Goal: Task Accomplishment & Management: Complete application form

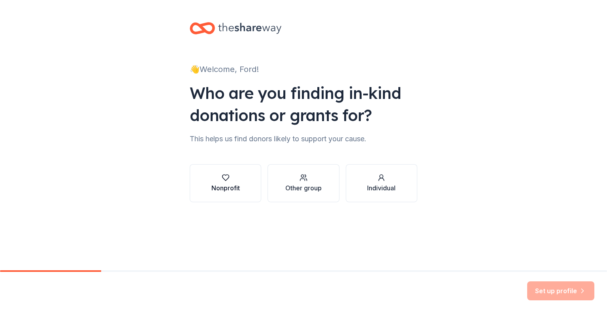
click at [226, 186] on div "Nonprofit" at bounding box center [225, 187] width 28 height 9
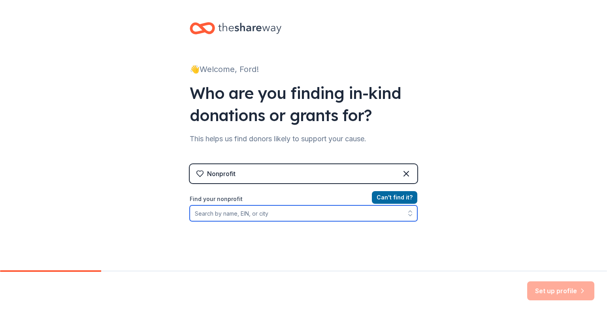
click at [236, 215] on input "Find your nonprofit" at bounding box center [304, 213] width 228 height 16
type input "Peninsula Pastoral Counseling"
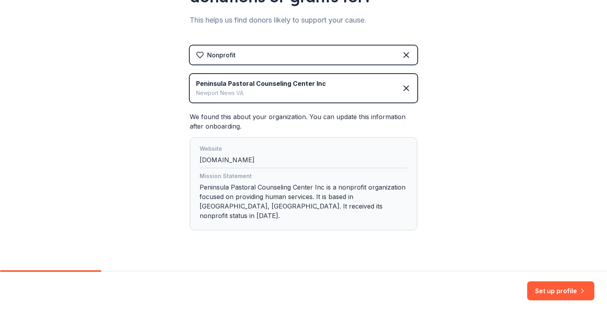
scroll to position [123, 0]
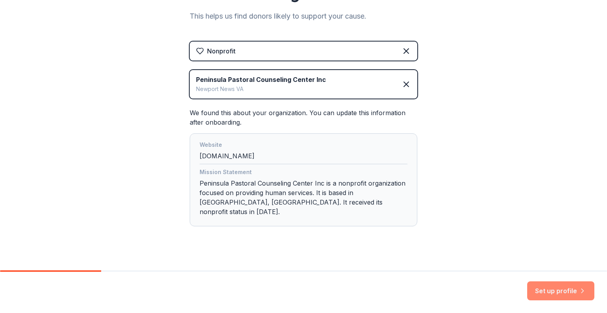
click at [544, 291] on button "Set up profile" at bounding box center [560, 290] width 67 height 19
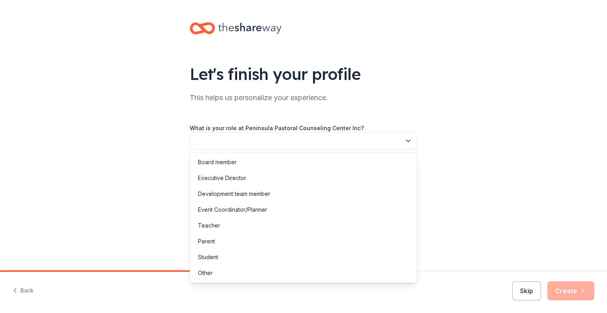
click at [409, 139] on icon "button" at bounding box center [408, 141] width 8 height 8
click at [218, 195] on div "Development team member" at bounding box center [234, 193] width 72 height 9
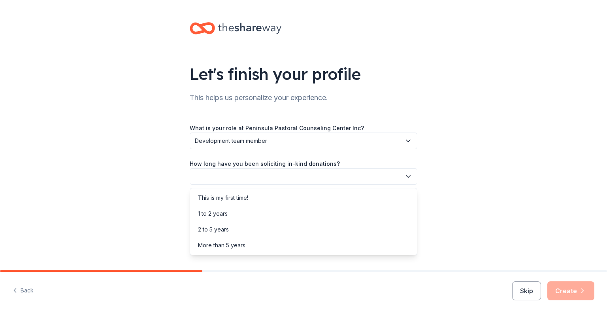
click at [242, 176] on button "button" at bounding box center [304, 176] width 228 height 17
click at [219, 213] on div "1 to 2 years" at bounding box center [213, 213] width 30 height 9
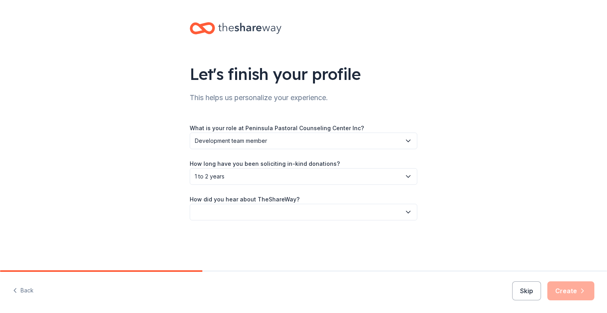
click at [226, 209] on button "button" at bounding box center [304, 212] width 228 height 17
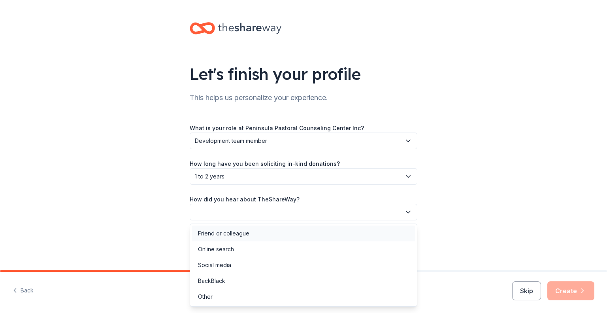
click at [217, 234] on div "Friend or colleague" at bounding box center [223, 232] width 51 height 9
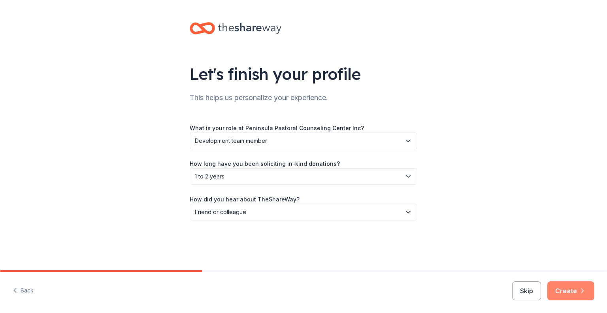
click at [566, 291] on button "Create" at bounding box center [571, 290] width 47 height 19
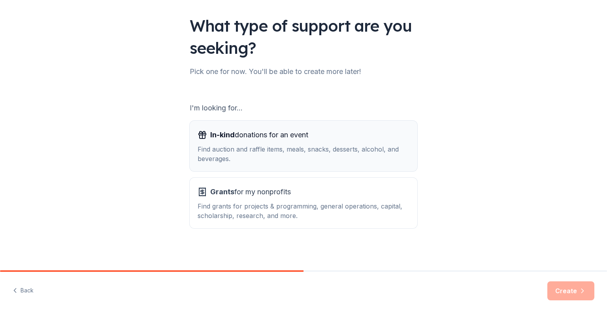
scroll to position [49, 0]
click at [307, 143] on div "In-kind donations for an event Find auction and raffle items, meals, snacks, de…" at bounding box center [304, 145] width 212 height 35
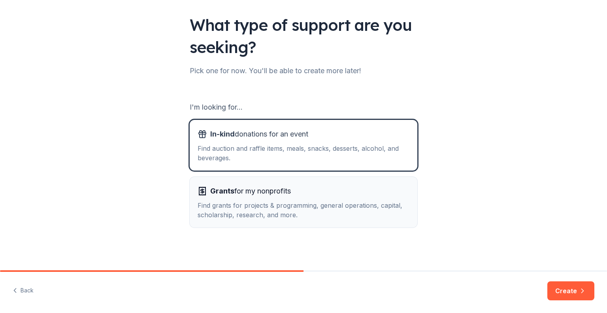
click at [303, 206] on div "Find grants for projects & programming, general operations, capital, scholarshi…" at bounding box center [304, 209] width 212 height 19
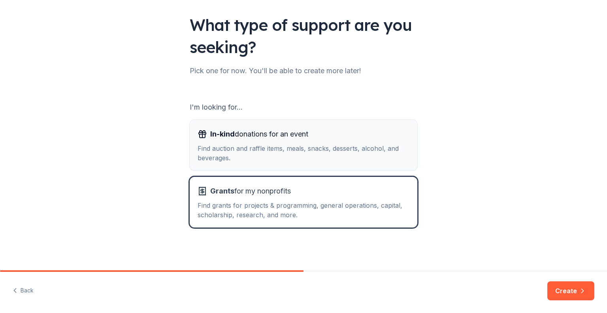
click at [258, 142] on div "In-kind donations for an event Find auction and raffle items, meals, snacks, de…" at bounding box center [304, 145] width 212 height 35
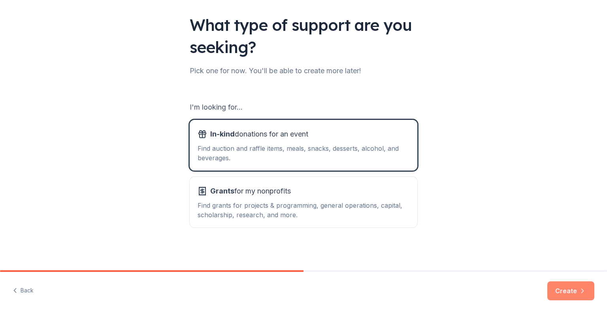
click at [568, 287] on button "Create" at bounding box center [571, 290] width 47 height 19
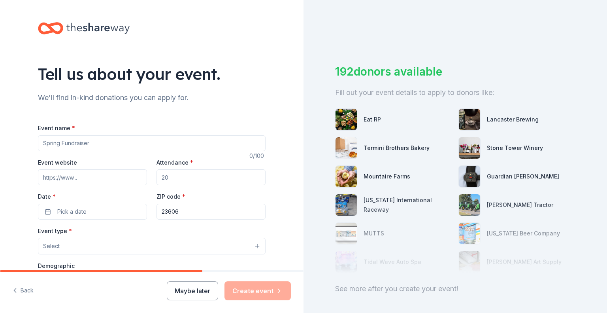
click at [59, 141] on input "Event name *" at bounding box center [152, 143] width 228 height 16
type input "Fall Banquet"
click at [171, 180] on input "Attendance *" at bounding box center [211, 177] width 109 height 16
type input "100"
click at [57, 213] on span "Pick a date" at bounding box center [71, 211] width 29 height 9
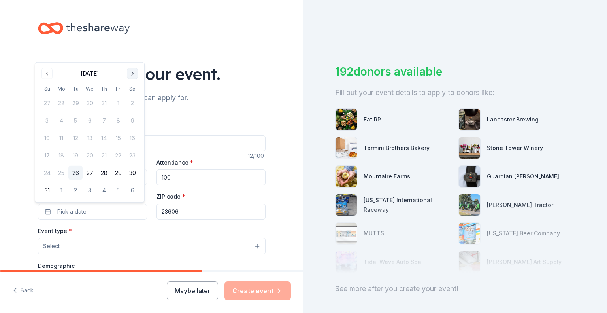
click at [131, 72] on button "Go to next month" at bounding box center [132, 73] width 11 height 11
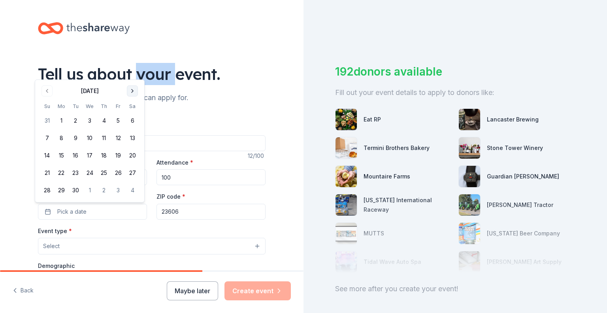
click at [131, 72] on div "Tell us about your event." at bounding box center [152, 74] width 228 height 22
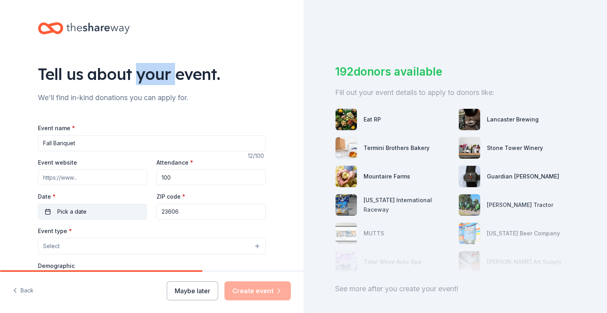
click at [65, 211] on span "Pick a date" at bounding box center [71, 211] width 29 height 9
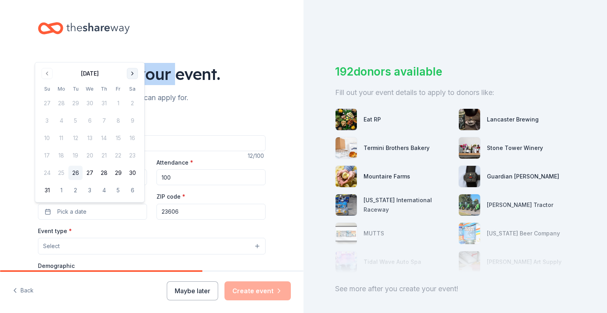
click at [130, 74] on button "Go to next month" at bounding box center [132, 73] width 11 height 11
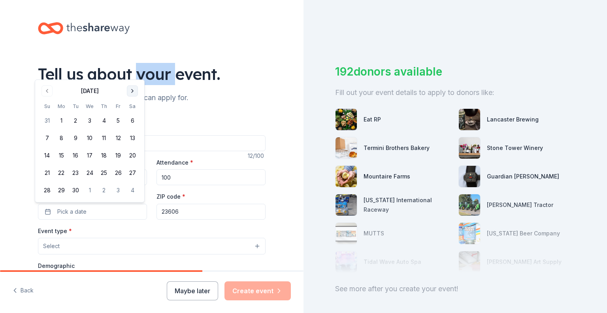
click at [132, 89] on button "Go to next month" at bounding box center [132, 90] width 11 height 11
click at [105, 138] on button "9" at bounding box center [104, 138] width 14 height 14
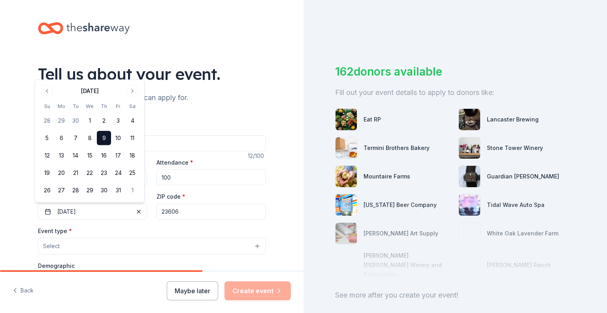
click at [73, 245] on button "Select" at bounding box center [152, 246] width 228 height 17
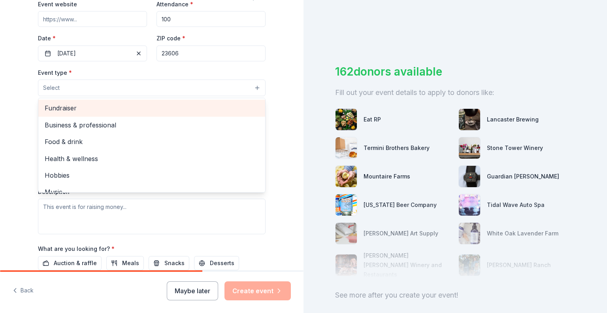
click at [64, 110] on span "Fundraiser" at bounding box center [152, 108] width 214 height 10
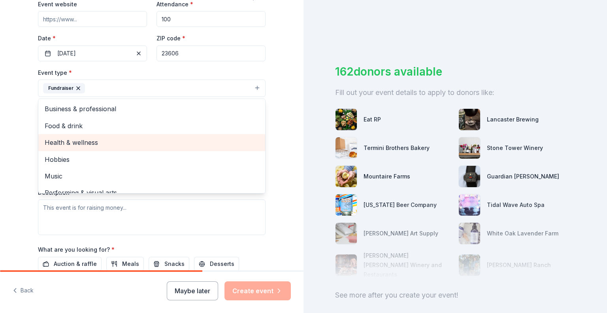
drag, startPoint x: 19, startPoint y: 136, endPoint x: 144, endPoint y: 136, distance: 124.9
click at [126, 136] on div "Tell us about your event. We'll find in-kind donations you can apply for. Event…" at bounding box center [152, 105] width 304 height 527
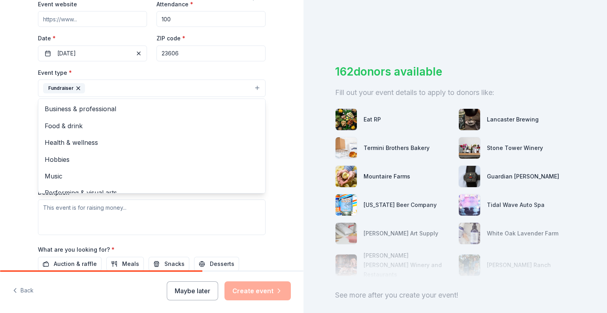
click at [106, 91] on button "Fundraiser" at bounding box center [152, 87] width 228 height 17
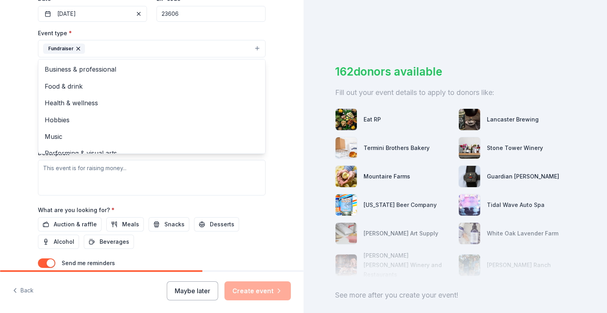
click at [20, 90] on div "Tell us about your event. We'll find in-kind donations you can apply for. Event…" at bounding box center [152, 65] width 304 height 527
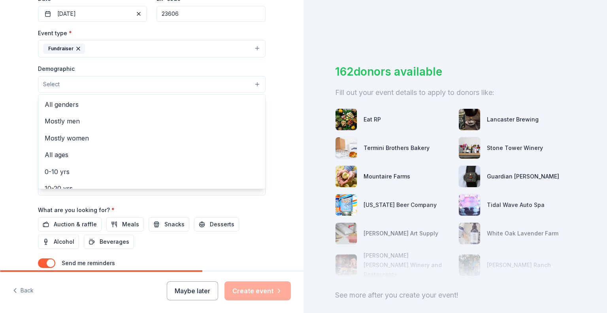
click at [59, 82] on button "Select" at bounding box center [152, 84] width 228 height 17
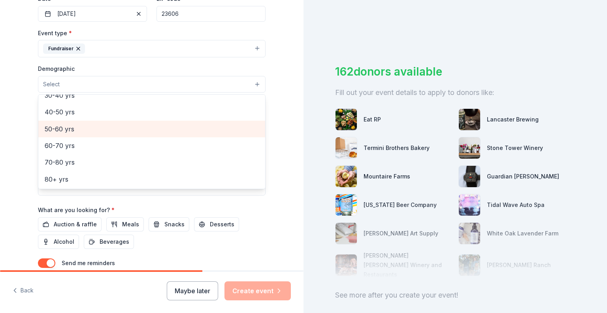
click at [71, 126] on span "50-60 yrs" at bounding box center [152, 129] width 214 height 10
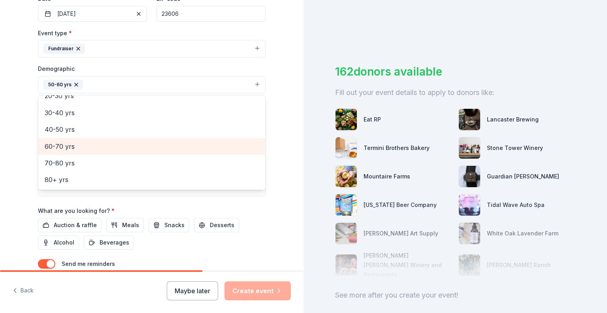
click at [71, 148] on span "60-70 yrs" at bounding box center [152, 146] width 214 height 10
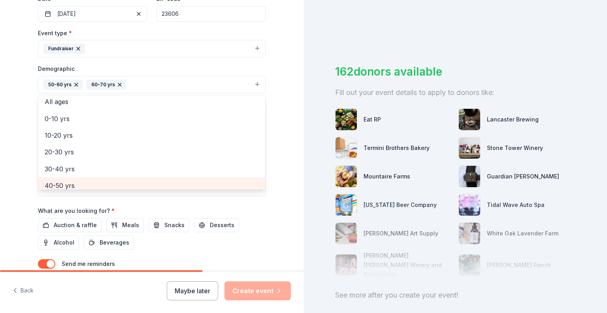
scroll to position [58, 0]
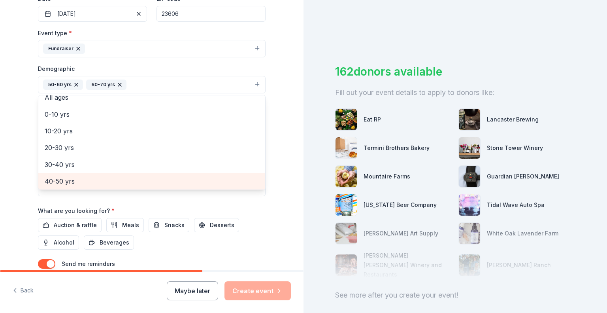
click at [70, 183] on span "40-50 yrs" at bounding box center [152, 181] width 214 height 10
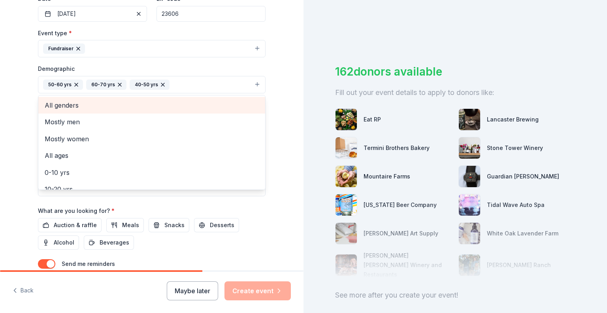
click at [57, 103] on span "All genders" at bounding box center [152, 105] width 214 height 10
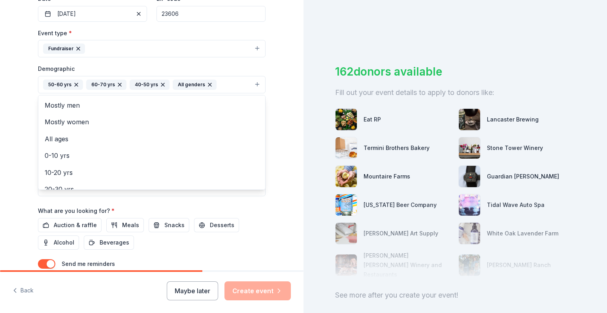
click at [283, 119] on div "Tell us about your event. We'll find in-kind donations you can apply for. Event…" at bounding box center [152, 66] width 304 height 528
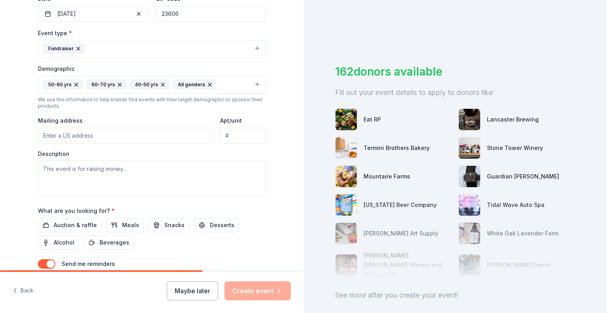
click at [67, 133] on input "Mailing address" at bounding box center [126, 136] width 176 height 16
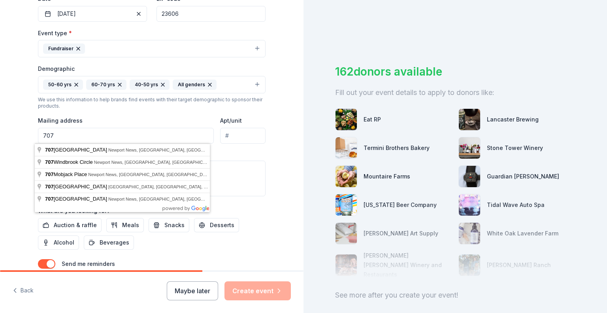
click at [67, 133] on input "707" at bounding box center [126, 136] width 176 height 16
click at [66, 133] on input "707" at bounding box center [126, 136] width 176 height 16
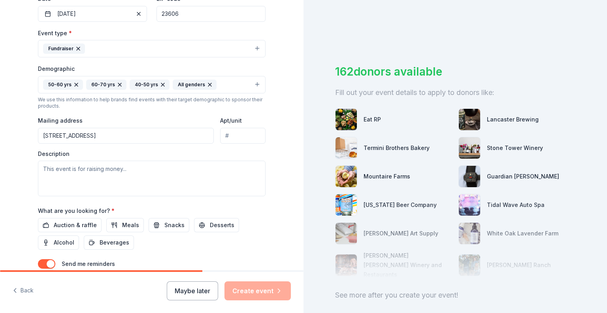
type input "707 Gum Rock Court, Newport News, VA, 23606"
click at [76, 174] on textarea at bounding box center [152, 178] width 228 height 36
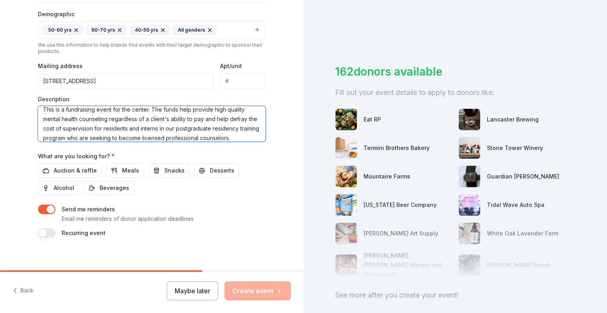
scroll to position [257, 0]
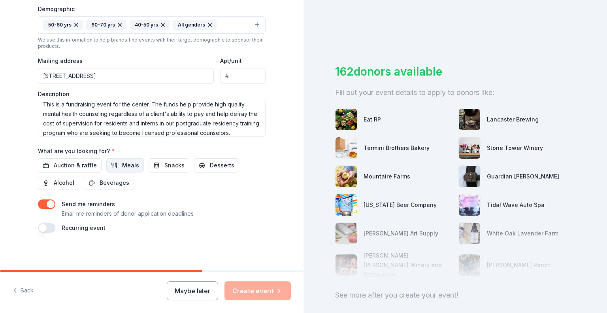
click at [115, 165] on button "Meals" at bounding box center [125, 165] width 38 height 14
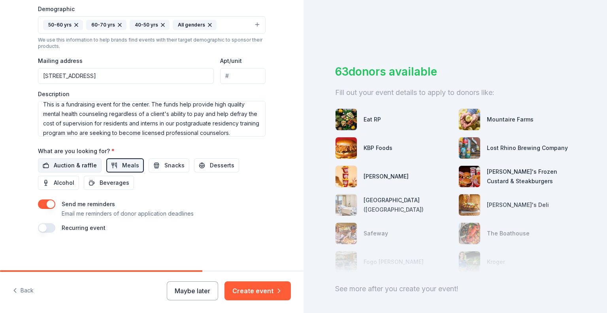
click at [50, 164] on button "Auction & raffle" at bounding box center [70, 165] width 64 height 14
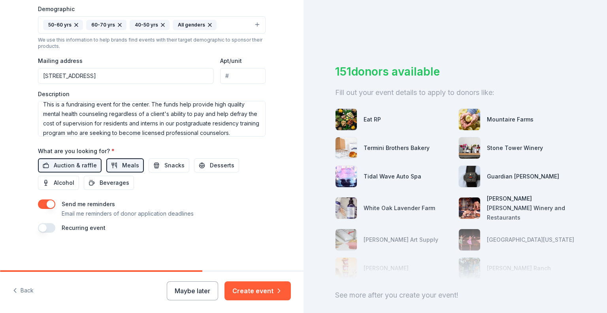
click at [212, 92] on div "Description This is a fundraising event for the center. The funds help provide …" at bounding box center [152, 113] width 228 height 47
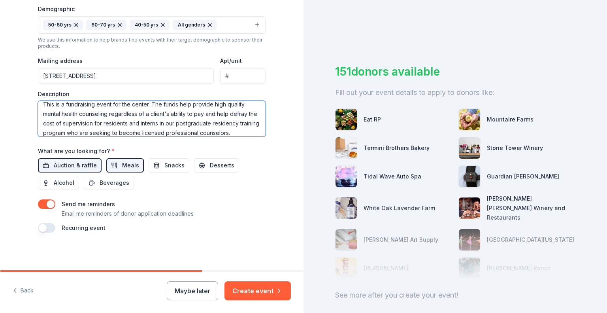
click at [177, 101] on textarea "This is a fundraising event for the center. The funds help provide high quality…" at bounding box center [152, 119] width 228 height 36
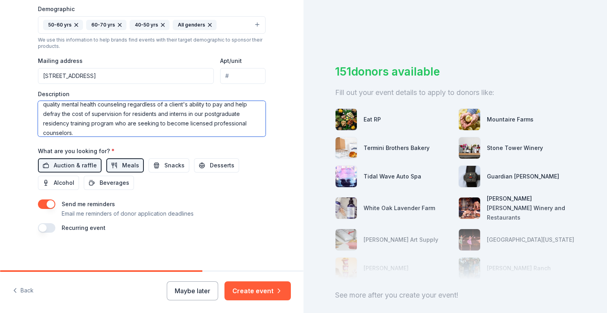
scroll to position [19, 0]
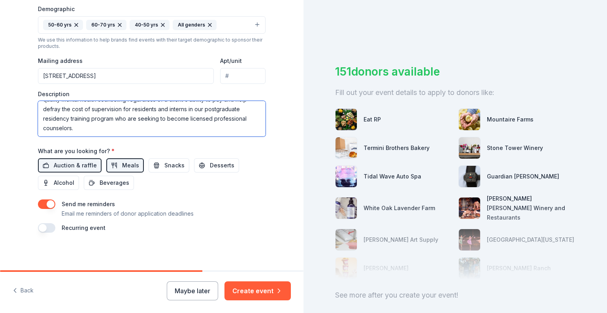
drag, startPoint x: 112, startPoint y: 118, endPoint x: 70, endPoint y: 132, distance: 45.1
click at [70, 132] on textarea "This is a fundraising event for the center. The funds raised help provide high …" at bounding box center [152, 119] width 228 height 36
drag, startPoint x: 133, startPoint y: 124, endPoint x: 118, endPoint y: 117, distance: 16.6
click at [118, 117] on textarea "This is a fundraising event for the center. The funds raised help provide high …" at bounding box center [152, 119] width 228 height 36
drag, startPoint x: 113, startPoint y: 117, endPoint x: 79, endPoint y: 128, distance: 36.1
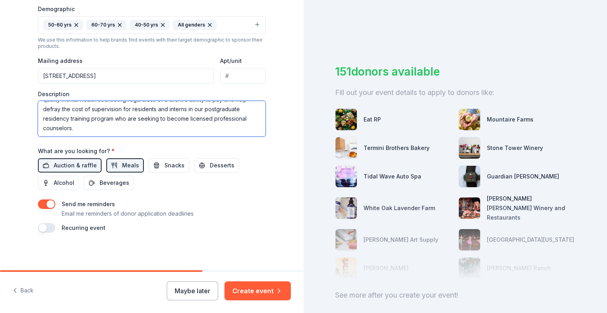
click at [68, 128] on textarea "This is a fundraising event for the center. The funds raised help provide high …" at bounding box center [152, 119] width 228 height 36
click at [183, 118] on textarea "This is a fundraising event for the center. The funds raised help provide high …" at bounding box center [152, 119] width 228 height 36
paste textarea "who are seeking to become licensed professional counselors"
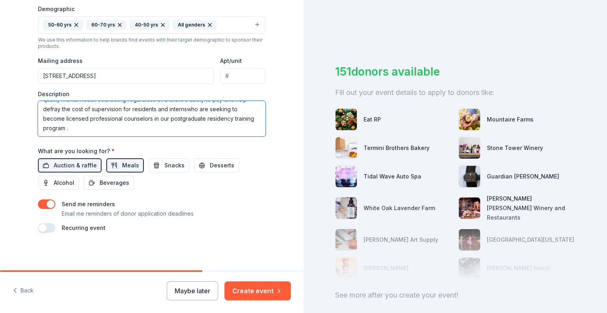
click at [183, 108] on textarea "This is a fundraising event for the center. The funds raised help provide high …" at bounding box center [152, 119] width 228 height 36
click at [64, 128] on textarea "This is a fundraising event for the center. The funds raised help provide high …" at bounding box center [152, 119] width 228 height 36
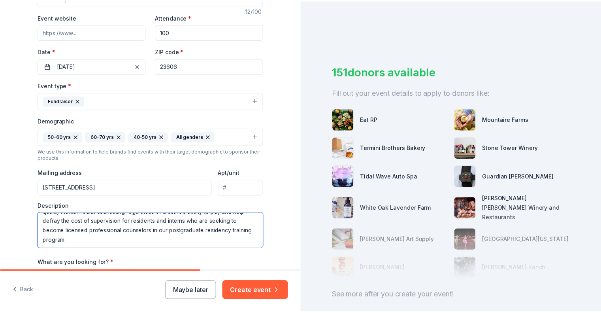
scroll to position [158, 0]
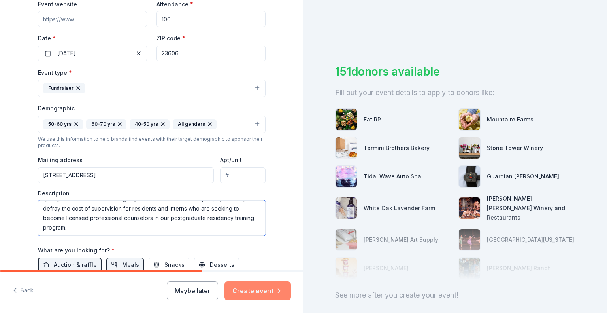
type textarea "This is a fundraising event for the center. The funds raised help provide high …"
click at [254, 293] on button "Create event" at bounding box center [258, 290] width 66 height 19
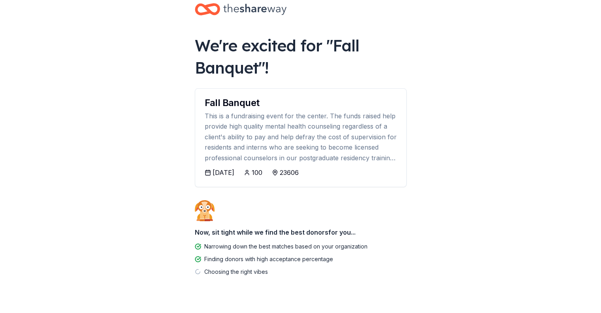
scroll to position [32, 0]
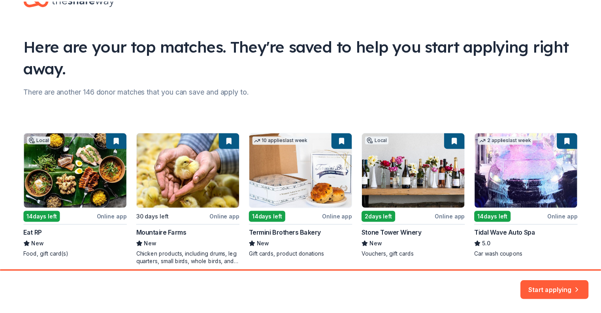
scroll to position [62, 0]
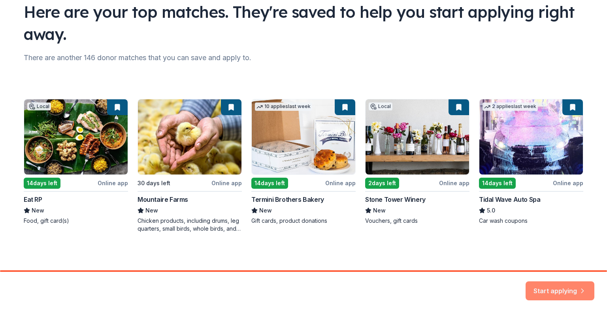
click at [544, 289] on button "Start applying" at bounding box center [560, 285] width 69 height 19
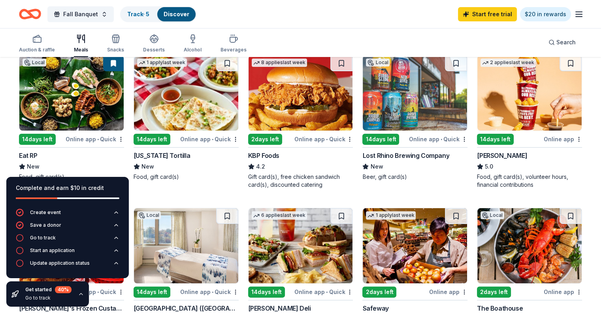
scroll to position [79, 0]
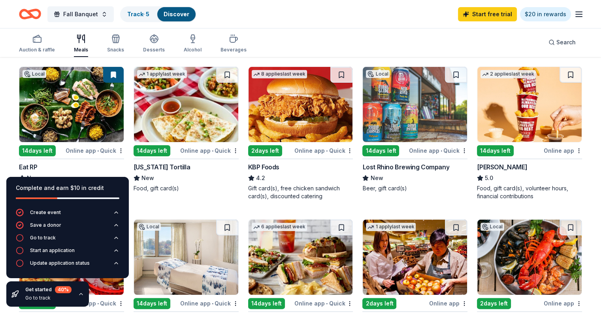
click at [551, 149] on div "Online app" at bounding box center [563, 150] width 38 height 10
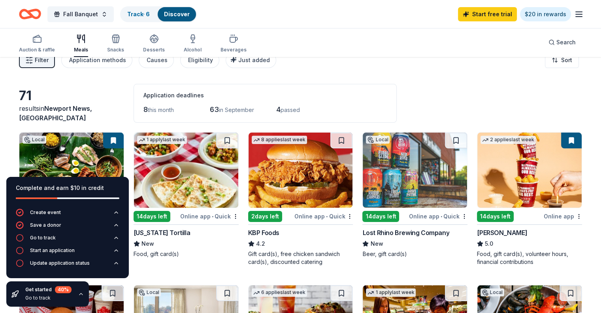
scroll to position [0, 0]
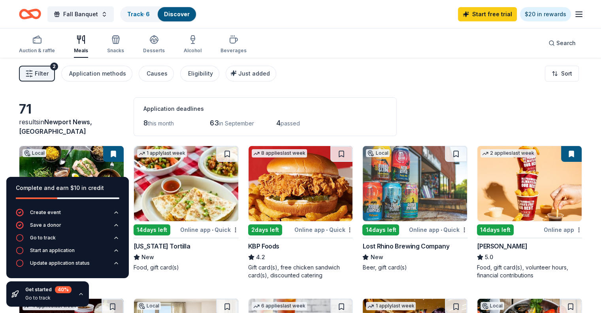
click at [574, 12] on icon "button" at bounding box center [578, 13] width 9 height 9
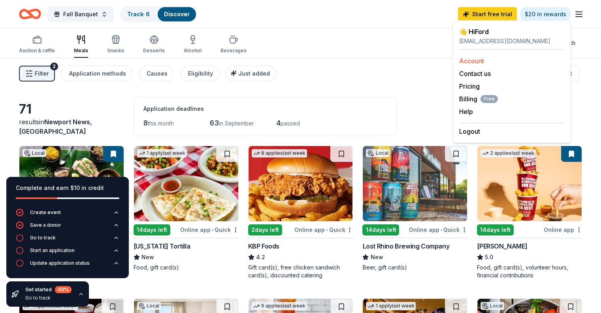
click at [471, 60] on link "Account" at bounding box center [471, 61] width 25 height 8
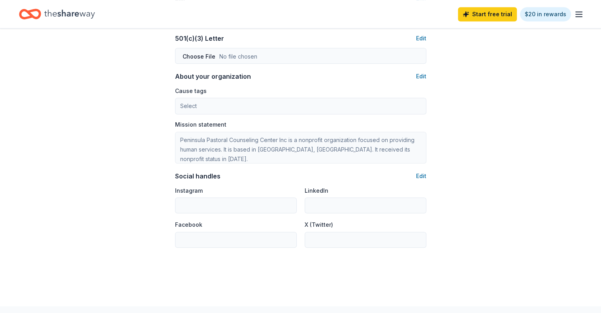
scroll to position [435, 0]
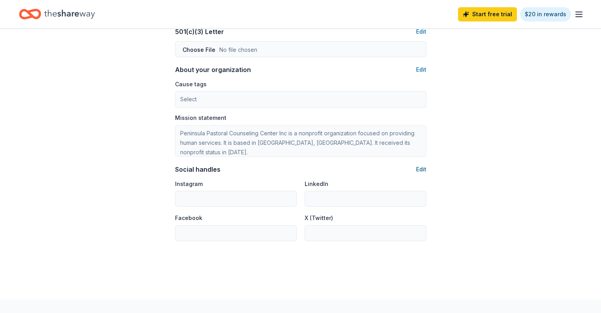
click at [424, 168] on button "Edit" at bounding box center [421, 168] width 10 height 9
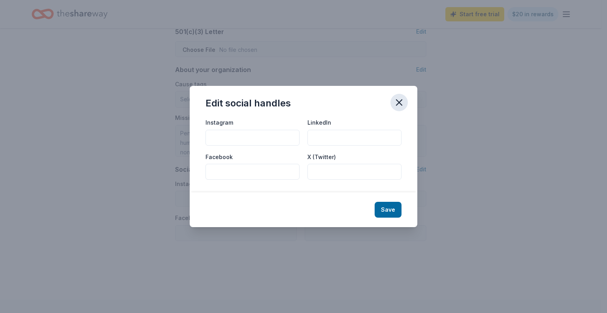
click at [399, 101] on icon "button" at bounding box center [399, 102] width 11 height 11
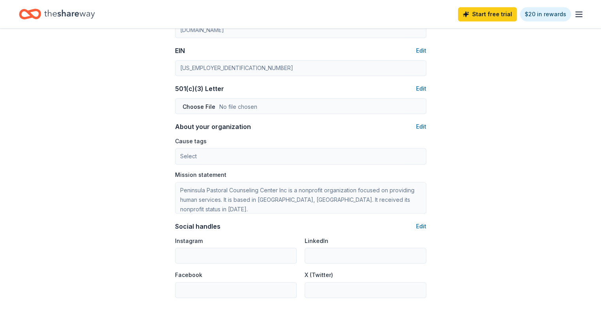
scroll to position [360, 0]
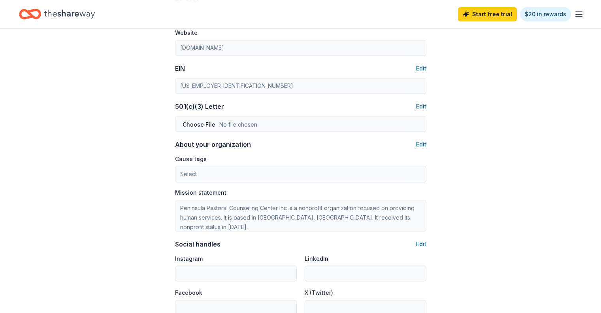
click at [420, 106] on button "Edit" at bounding box center [421, 106] width 10 height 9
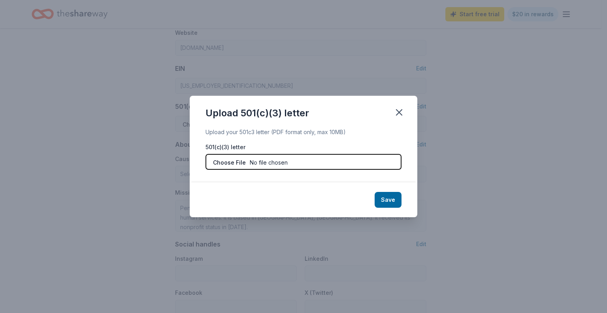
click at [267, 162] on input "file" at bounding box center [304, 162] width 196 height 16
type input "C:\fakepath\PPCC Tax Exempt Form.pdf"
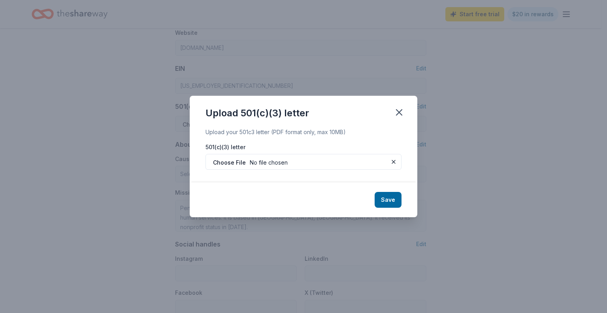
click at [387, 201] on button "Save" at bounding box center [388, 200] width 27 height 16
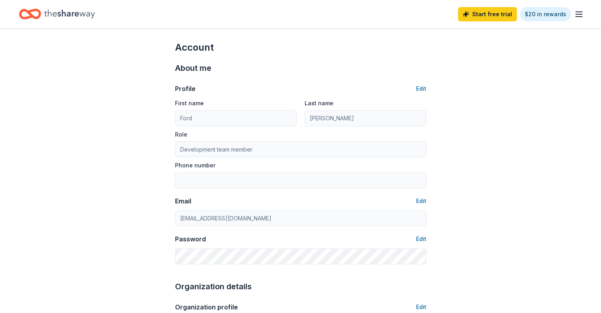
scroll to position [0, 0]
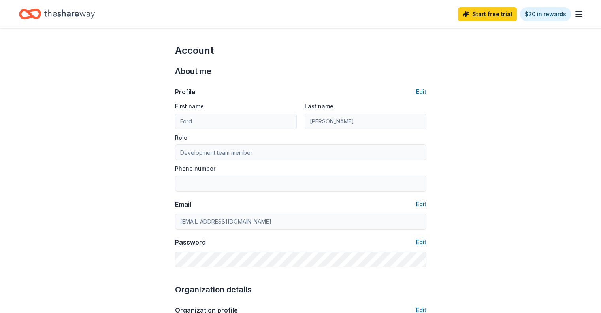
click at [423, 204] on button "Edit" at bounding box center [421, 203] width 10 height 9
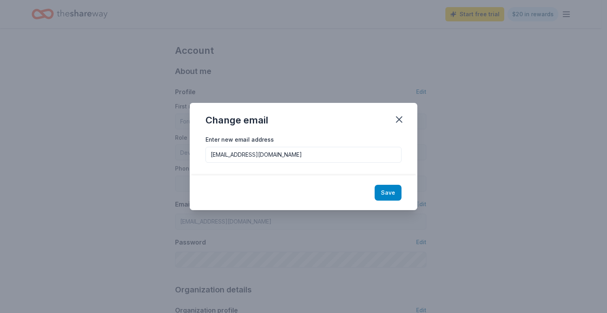
click at [391, 191] on button "Save" at bounding box center [388, 193] width 27 height 16
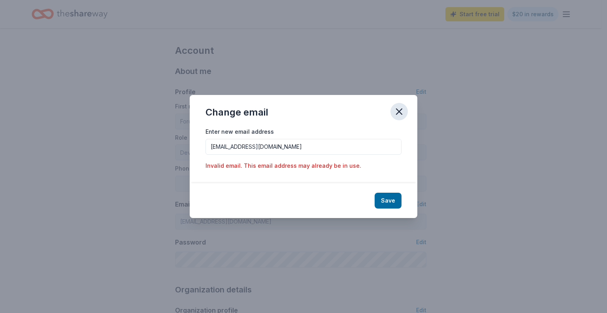
click at [400, 109] on icon "button" at bounding box center [399, 111] width 11 height 11
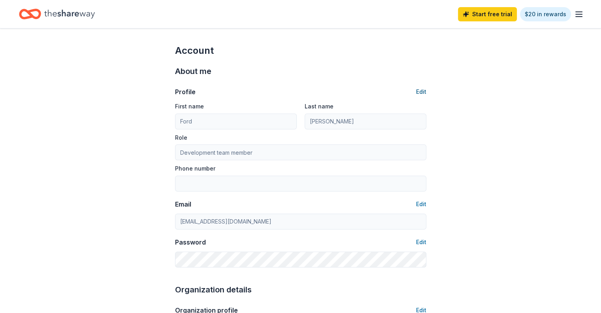
click at [426, 89] on button "Edit" at bounding box center [421, 91] width 10 height 9
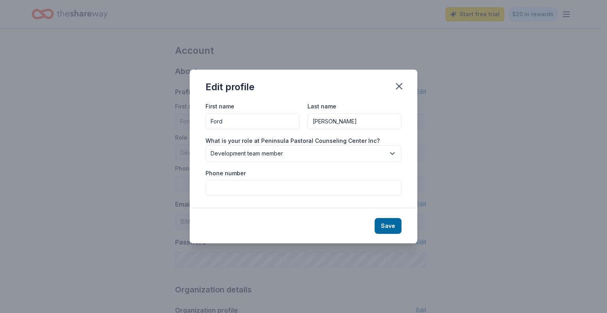
click at [233, 185] on input "Phone number" at bounding box center [304, 188] width 196 height 16
type input "7578732273"
click at [385, 227] on button "Save" at bounding box center [388, 226] width 27 height 16
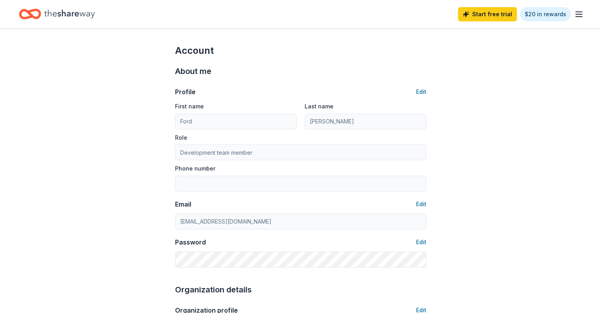
type input "7578732273"
click at [422, 90] on button "Edit" at bounding box center [421, 91] width 10 height 9
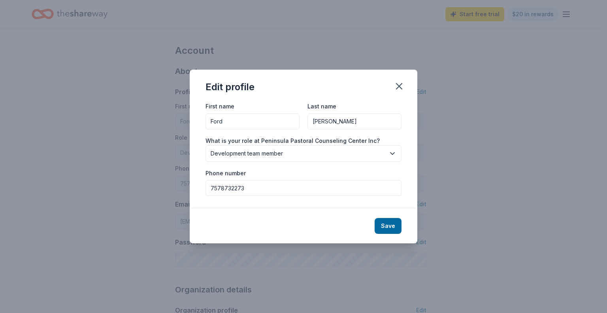
click at [220, 188] on input "7578732273" at bounding box center [304, 188] width 196 height 16
click at [233, 188] on input "757-8732273" at bounding box center [304, 188] width 196 height 16
type input "757-873-2273"
click at [387, 230] on button "Save" at bounding box center [388, 226] width 27 height 16
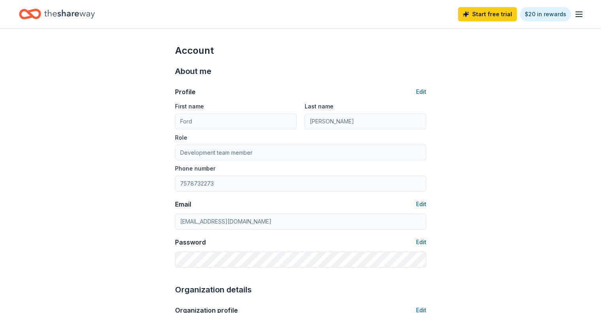
type input "757-873-2273"
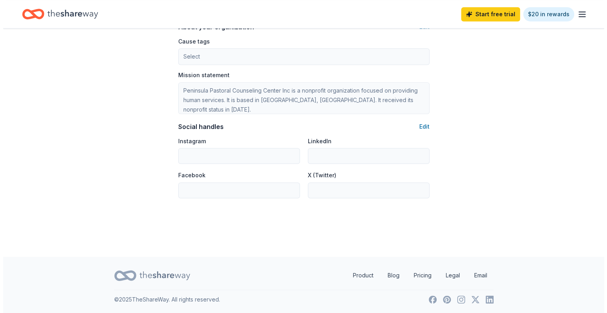
scroll to position [479, 0]
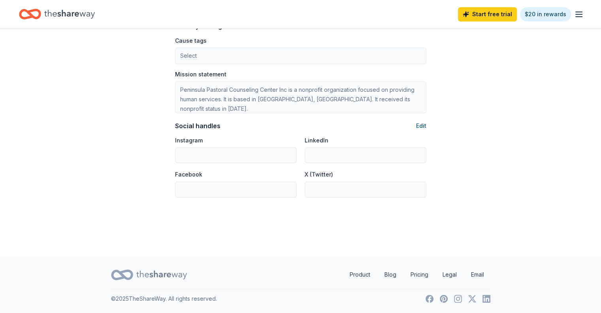
click at [421, 126] on button "Edit" at bounding box center [421, 125] width 10 height 9
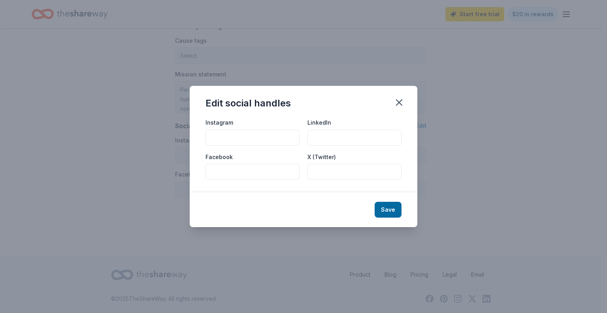
click at [235, 176] on input "Facebook" at bounding box center [253, 172] width 94 height 16
paste input "https://www.facebook.com/peninsulapastoral"
type input "https://www.facebook.com/peninsulapastoral"
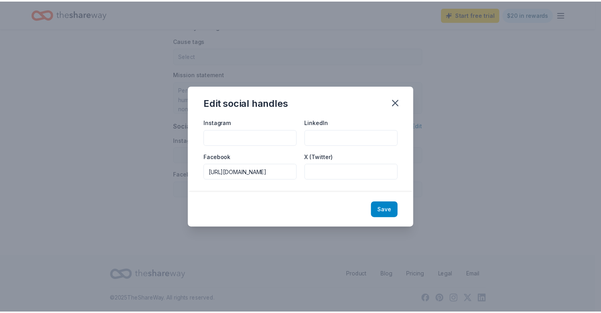
scroll to position [0, 0]
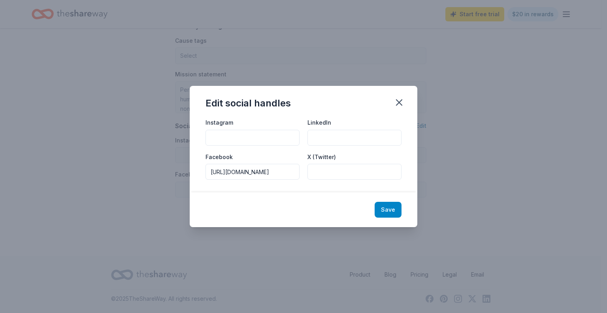
click at [391, 212] on button "Save" at bounding box center [388, 210] width 27 height 16
type input "https://www.facebook.com/peninsulapastoral"
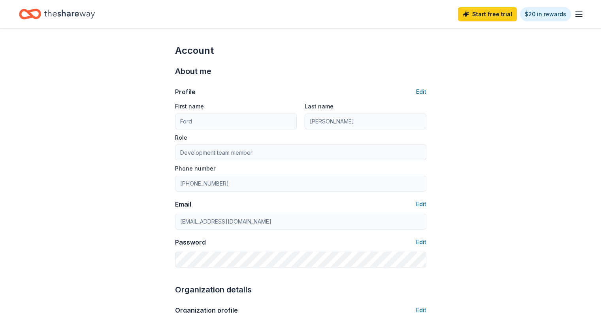
click at [574, 13] on icon "button" at bounding box center [578, 13] width 9 height 9
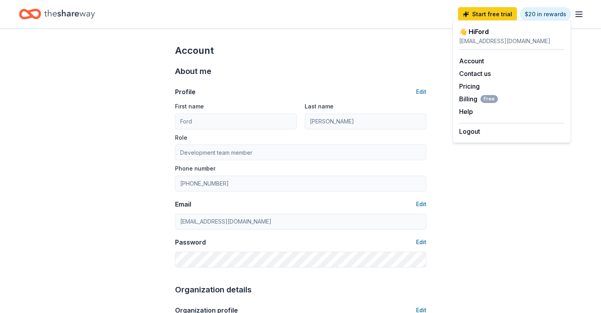
drag, startPoint x: 58, startPoint y: 95, endPoint x: 52, endPoint y: 92, distance: 6.4
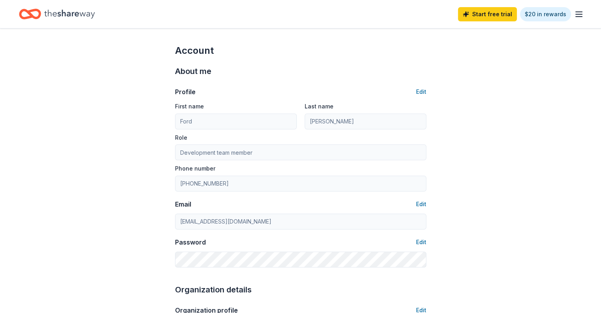
click at [576, 17] on line "button" at bounding box center [579, 17] width 6 height 0
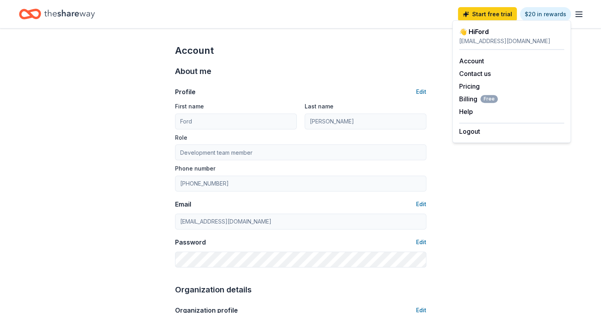
click at [77, 13] on icon "Home" at bounding box center [69, 13] width 51 height 9
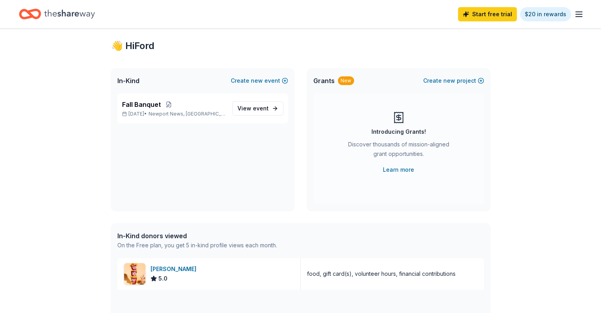
scroll to position [40, 0]
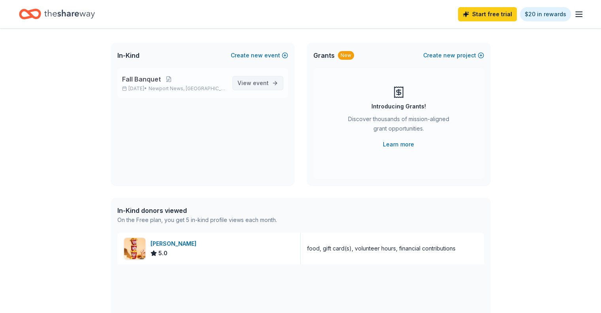
click at [258, 82] on span "event" at bounding box center [261, 82] width 16 height 7
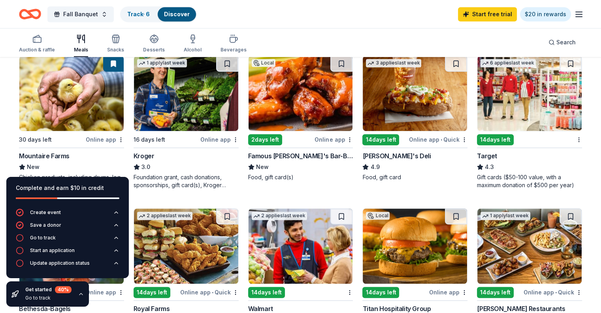
scroll to position [395, 0]
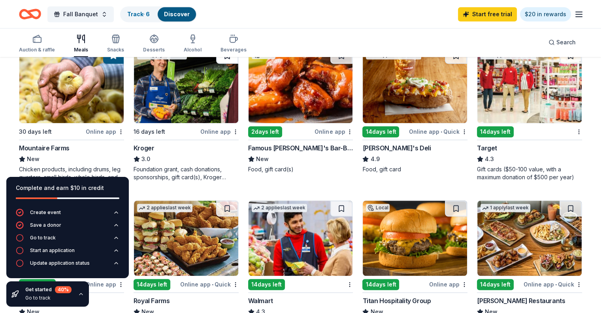
click at [228, 61] on button at bounding box center [227, 56] width 22 height 16
click at [448, 62] on button at bounding box center [456, 56] width 22 height 16
click at [561, 60] on button at bounding box center [571, 56] width 22 height 16
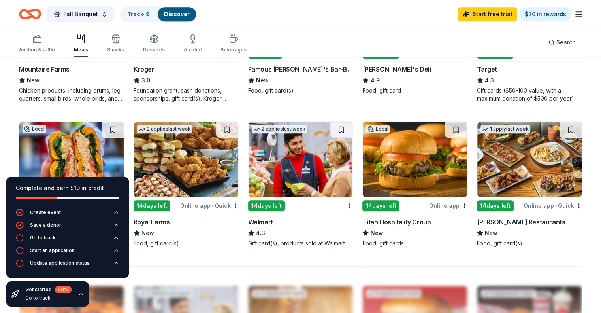
scroll to position [474, 0]
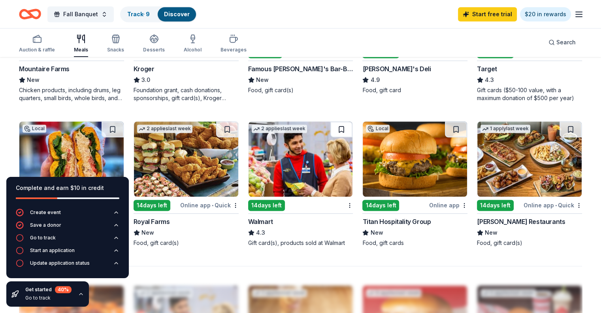
click at [342, 134] on button at bounding box center [341, 129] width 22 height 16
click at [230, 133] on button at bounding box center [227, 129] width 22 height 16
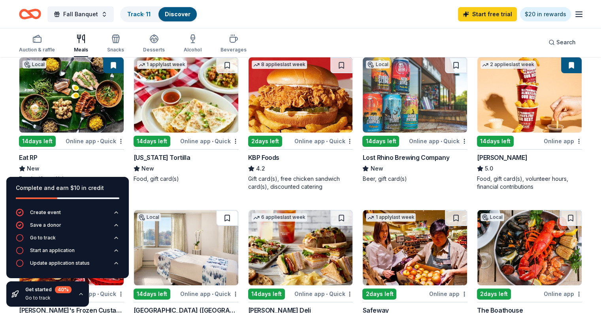
scroll to position [79, 0]
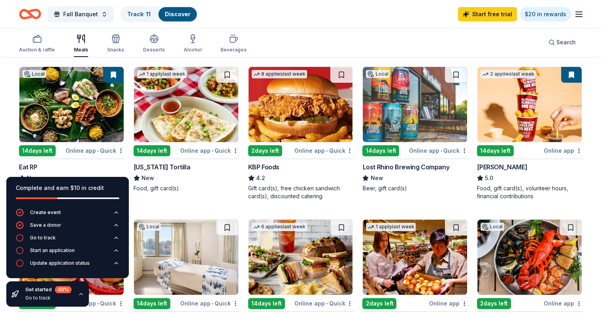
click at [286, 104] on img at bounding box center [301, 104] width 104 height 75
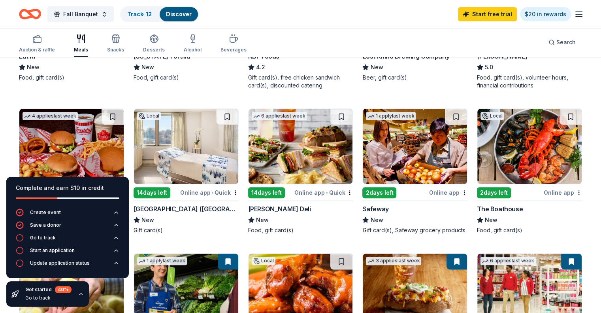
scroll to position [0, 0]
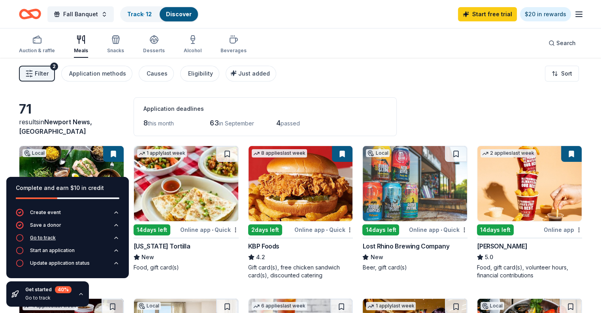
click at [41, 237] on div "Go to track" at bounding box center [43, 237] width 26 height 6
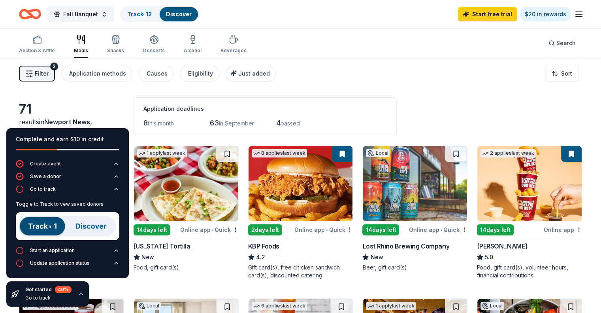
click at [46, 225] on img at bounding box center [68, 226] width 104 height 28
click at [94, 106] on div "71 results in Newport News, VA Application deadlines 8 this month 63 in Septemb…" at bounding box center [300, 116] width 563 height 39
click at [436, 79] on div "Filter 2 Application methods Causes Eligibility Just added Sort" at bounding box center [300, 74] width 601 height 32
click at [88, 106] on div "71 results in Newport News, VA Application deadlines 8 this month 63 in Septemb…" at bounding box center [300, 116] width 563 height 39
click at [82, 293] on icon "button" at bounding box center [81, 294] width 6 height 6
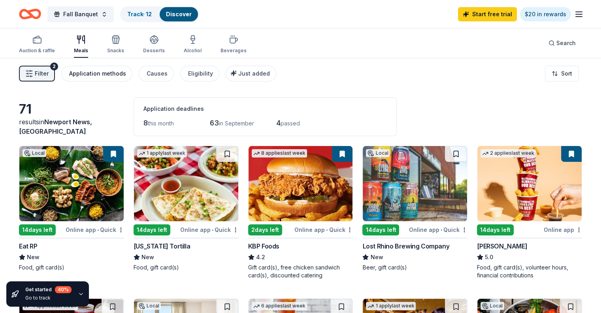
click at [99, 70] on div "Application methods" at bounding box center [97, 73] width 57 height 9
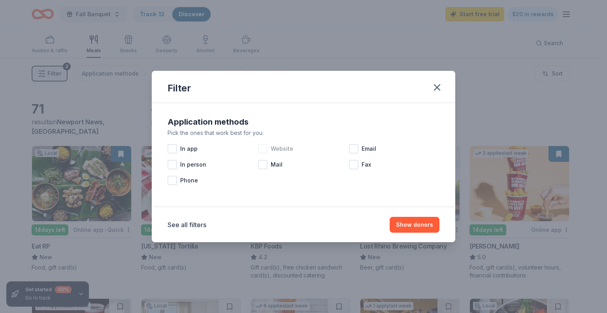
click at [262, 148] on div at bounding box center [262, 148] width 9 height 9
click at [354, 147] on div at bounding box center [353, 148] width 9 height 9
click at [393, 224] on button "Show 48 donors" at bounding box center [411, 225] width 58 height 16
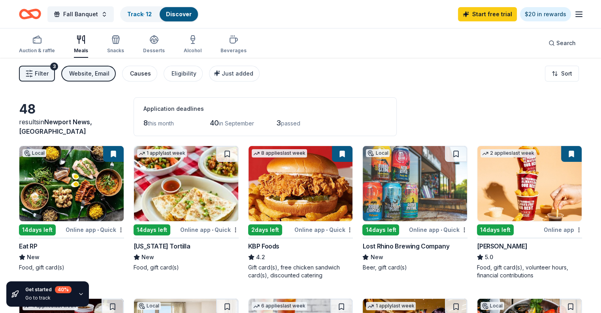
click at [147, 72] on div "Causes" at bounding box center [140, 73] width 21 height 9
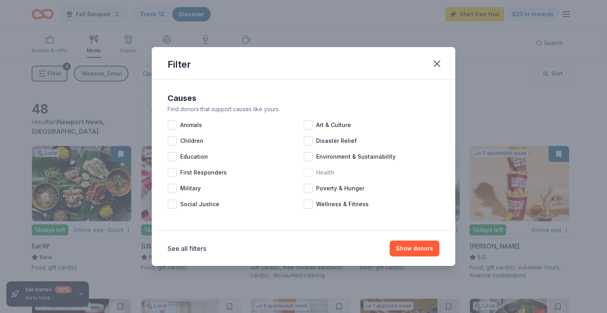
click at [306, 173] on div at bounding box center [308, 172] width 9 height 9
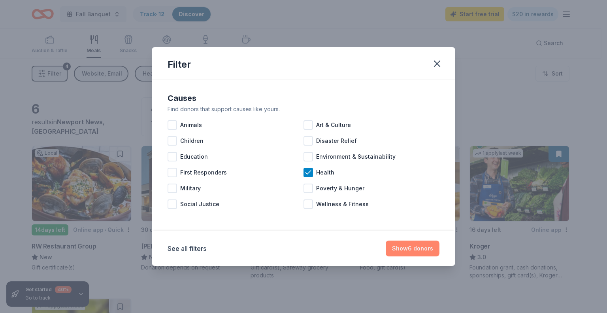
click at [402, 249] on button "Show 6 donors" at bounding box center [413, 248] width 54 height 16
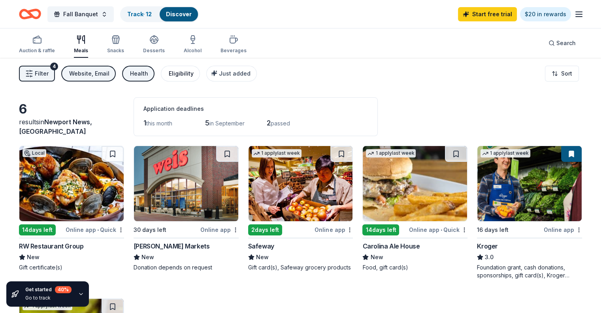
click at [191, 73] on div "Eligibility" at bounding box center [181, 73] width 25 height 9
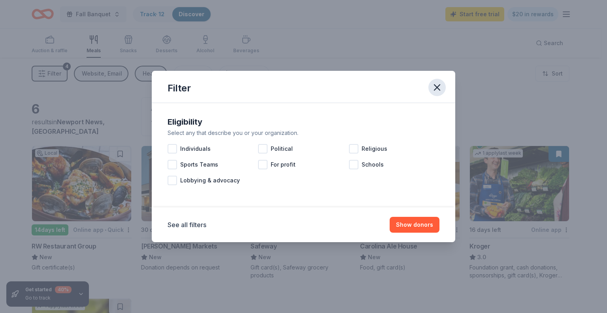
click at [436, 87] on icon "button" at bounding box center [437, 88] width 6 height 6
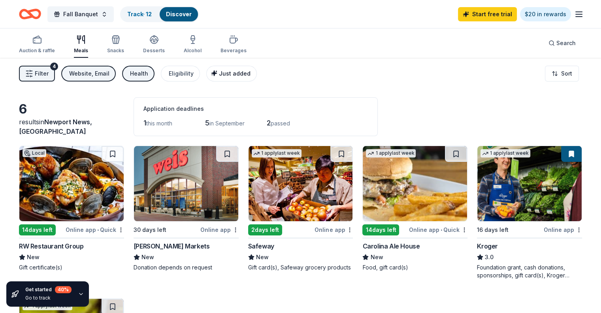
click at [241, 72] on span "Just added" at bounding box center [235, 73] width 32 height 7
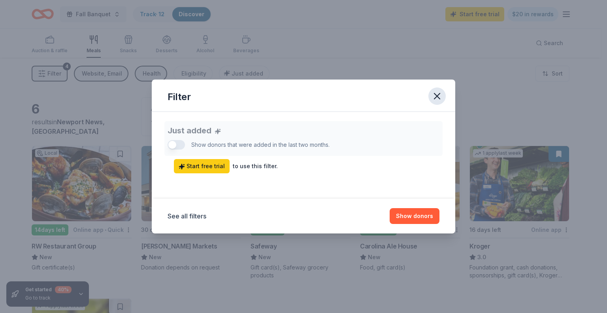
click at [436, 95] on icon "button" at bounding box center [437, 96] width 6 height 6
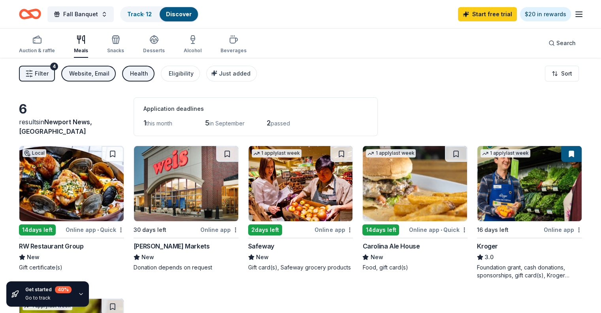
click at [33, 76] on icon "button" at bounding box center [29, 74] width 8 height 8
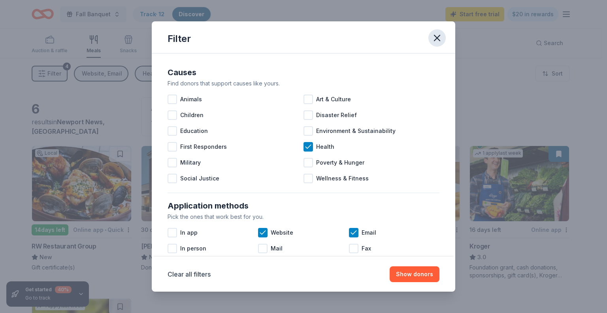
click at [439, 36] on icon "button" at bounding box center [437, 38] width 6 height 6
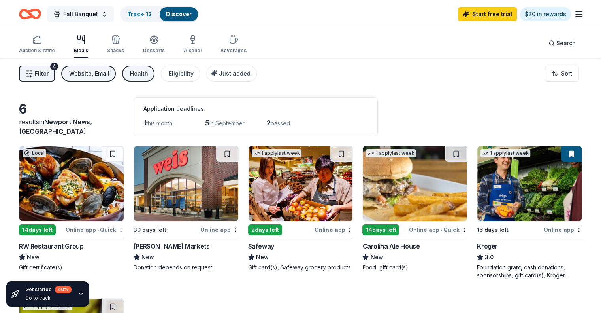
click at [89, 14] on span "Fall Banquet" at bounding box center [80, 13] width 35 height 9
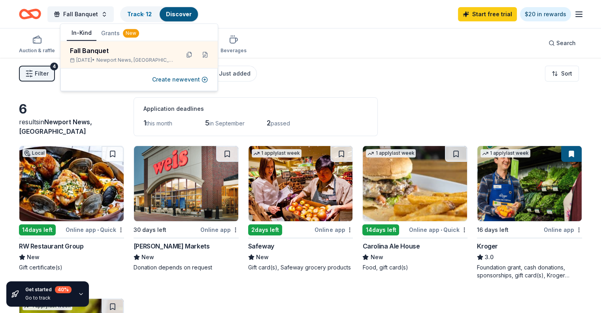
click at [179, 12] on link "Discover" at bounding box center [179, 14] width 26 height 7
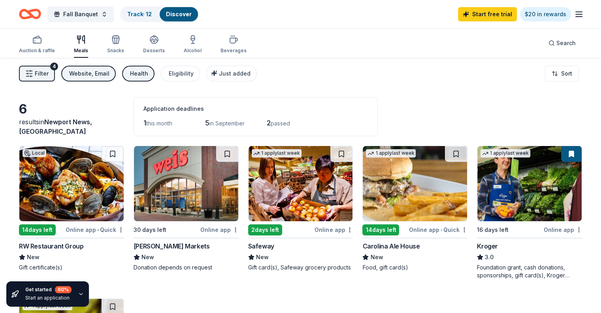
click at [198, 11] on div "Discover" at bounding box center [179, 14] width 38 height 14
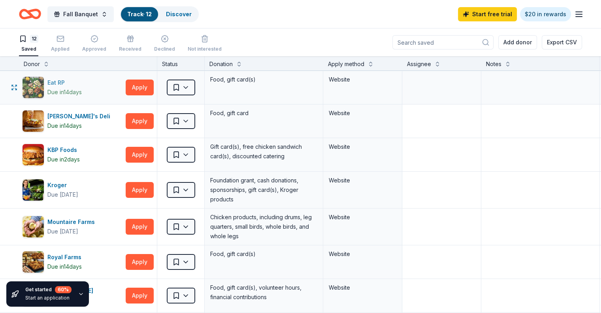
click at [64, 81] on div "Eat RP" at bounding box center [64, 82] width 34 height 9
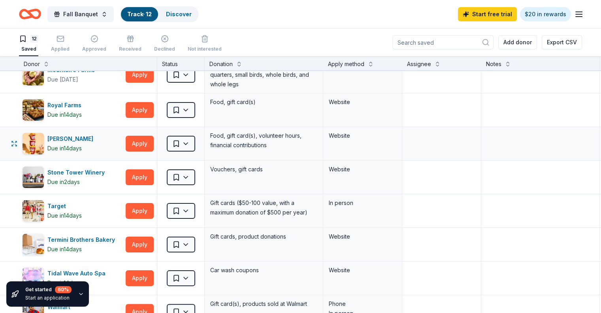
scroll to position [237, 0]
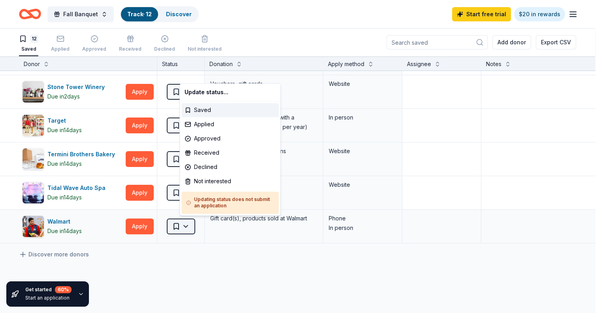
click at [188, 224] on html "Fall Banquet Track · 12 Discover Start free trial $20 in rewards 12 Saved Appli…" at bounding box center [300, 156] width 601 height 313
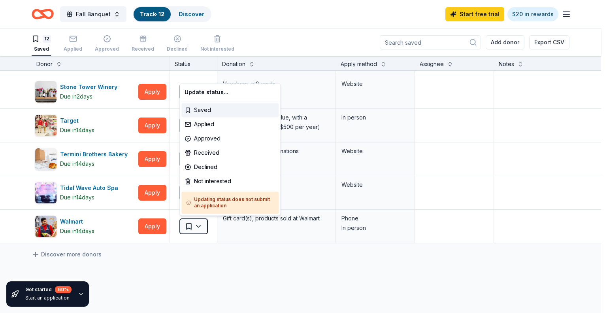
click at [186, 260] on html "Fall Banquet Track · 12 Discover Start free trial $20 in rewards 12 Saved Appli…" at bounding box center [303, 156] width 607 height 313
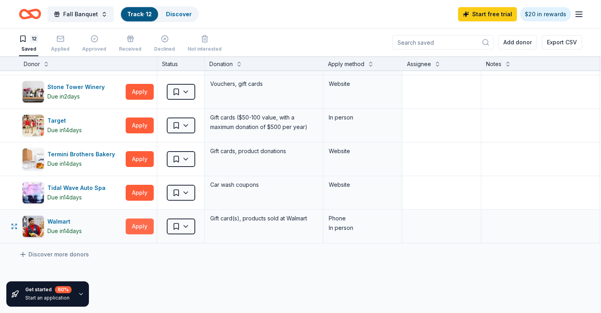
click at [142, 228] on button "Apply" at bounding box center [140, 226] width 28 height 16
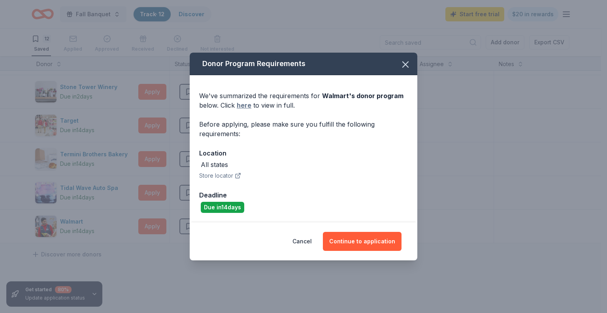
click at [244, 106] on link "here" at bounding box center [244, 104] width 15 height 9
click at [361, 243] on button "Continue to application" at bounding box center [362, 241] width 79 height 19
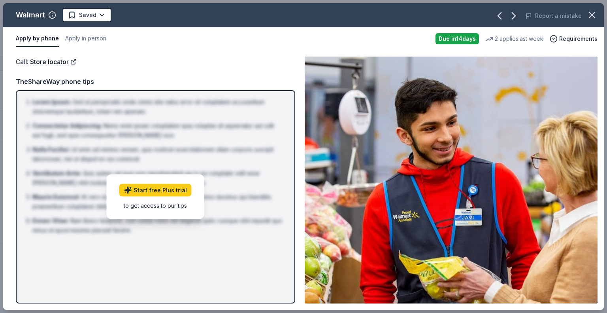
click at [25, 38] on button "Apply by phone" at bounding box center [37, 38] width 43 height 17
click at [47, 63] on link "Store locator" at bounding box center [53, 62] width 47 height 10
click at [31, 79] on div "TheShareWay phone tips" at bounding box center [155, 81] width 279 height 10
click at [28, 38] on button "Apply by phone" at bounding box center [37, 38] width 43 height 17
click at [81, 38] on button "Apply in person" at bounding box center [85, 38] width 41 height 17
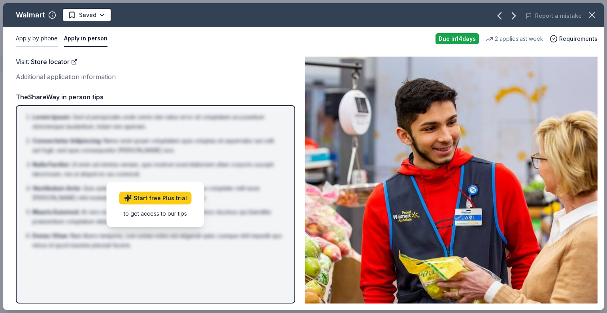
click at [35, 38] on button "Apply by phone" at bounding box center [37, 38] width 42 height 17
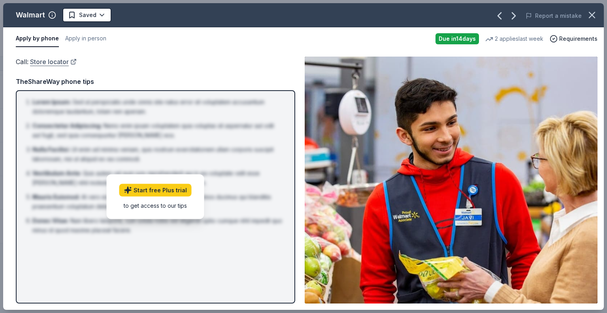
click at [38, 61] on link "Store locator" at bounding box center [53, 62] width 47 height 10
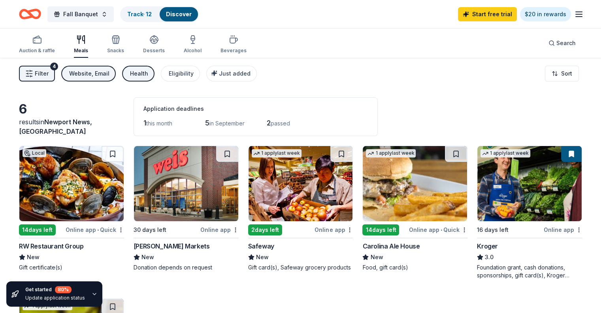
click at [33, 75] on icon "button" at bounding box center [29, 74] width 8 height 8
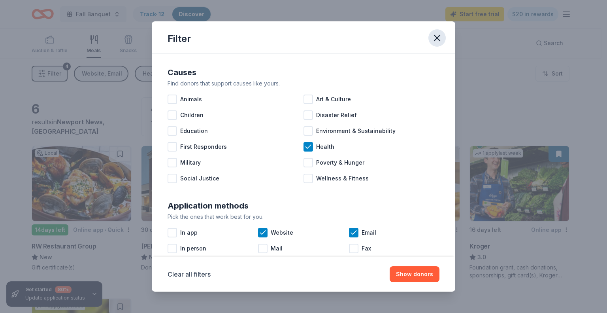
click at [437, 38] on icon "button" at bounding box center [437, 38] width 6 height 6
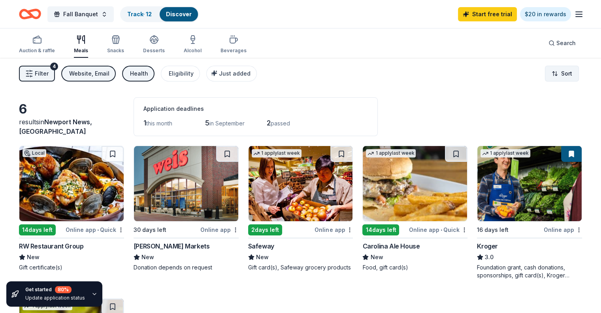
click at [552, 72] on html "Fall Banquet Track · 12 Discover Start free trial $20 in rewards Auction & raff…" at bounding box center [300, 156] width 601 height 313
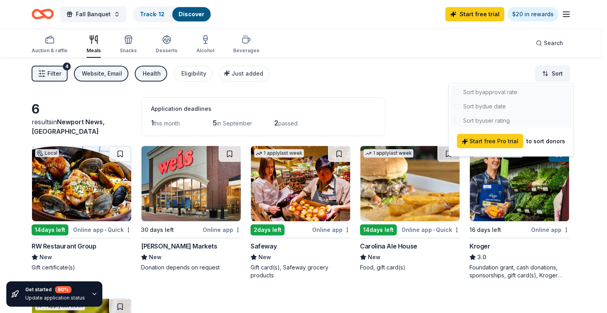
click at [552, 72] on html "Fall Banquet Track · 12 Discover Start free trial $20 in rewards Auction & raff…" at bounding box center [303, 156] width 607 height 313
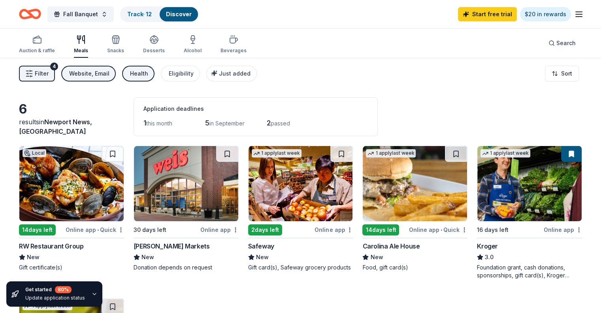
click at [482, 246] on div "Kroger" at bounding box center [487, 245] width 21 height 9
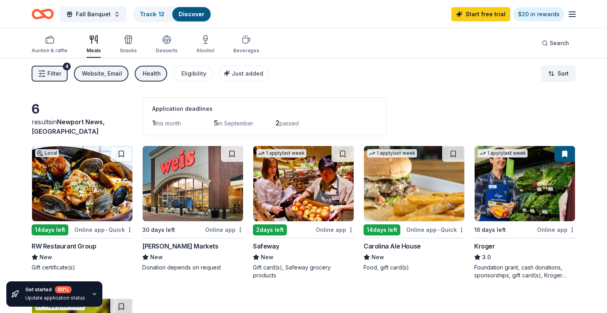
click at [549, 73] on html "Fall Banquet Track · 12 Discover Start free trial $20 in rewards Auction & raff…" at bounding box center [303, 156] width 607 height 313
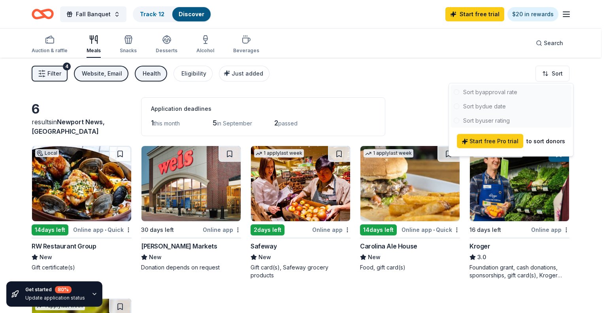
click at [549, 73] on html "Fall Banquet Track · 12 Discover Start free trial $20 in rewards Auction & raff…" at bounding box center [303, 156] width 607 height 313
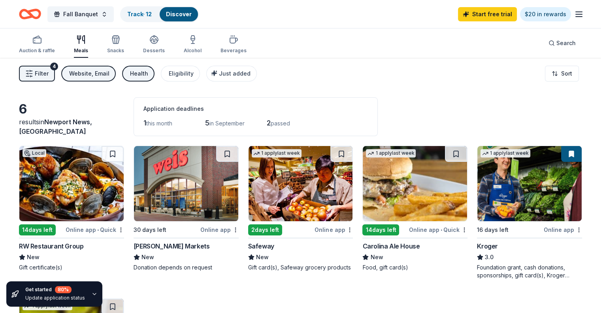
click at [88, 44] on div "Meals" at bounding box center [81, 44] width 14 height 19
click at [41, 41] on rect "button" at bounding box center [37, 40] width 8 height 5
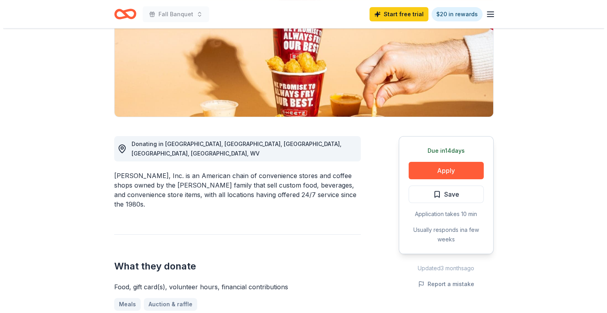
scroll to position [158, 0]
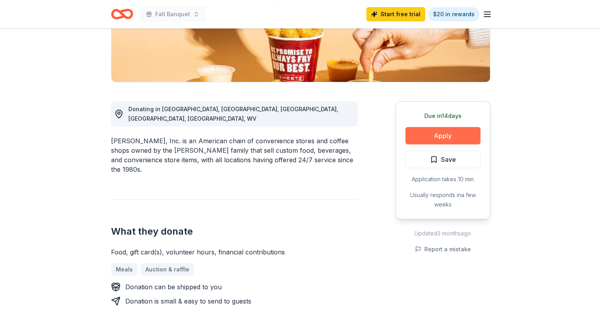
click at [444, 136] on button "Apply" at bounding box center [443, 135] width 75 height 17
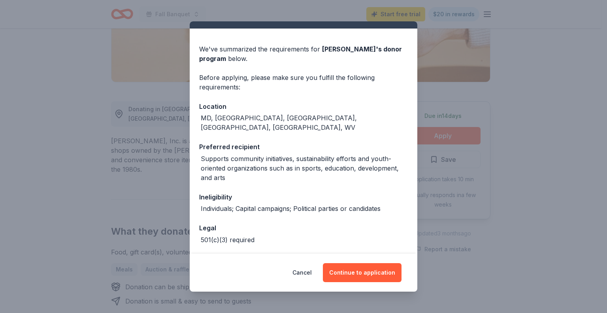
scroll to position [38, 0]
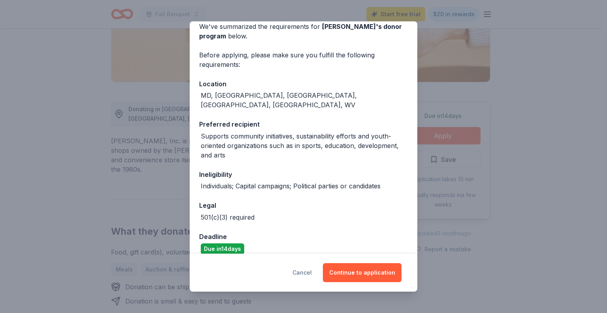
click at [304, 272] on button "Cancel" at bounding box center [302, 272] width 19 height 19
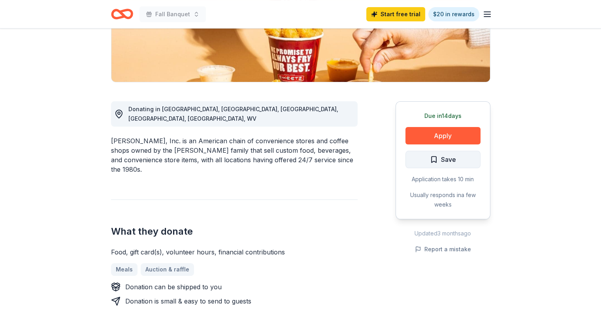
click at [437, 160] on span "Save" at bounding box center [443, 159] width 26 height 10
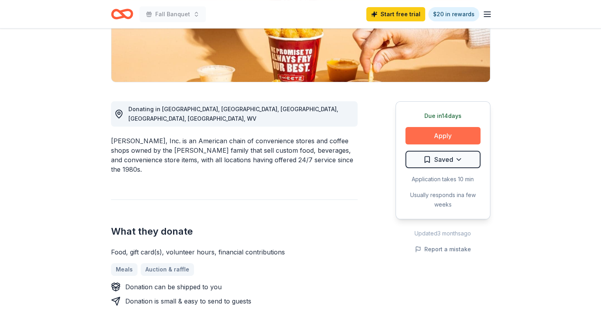
click at [434, 131] on button "Apply" at bounding box center [443, 135] width 75 height 17
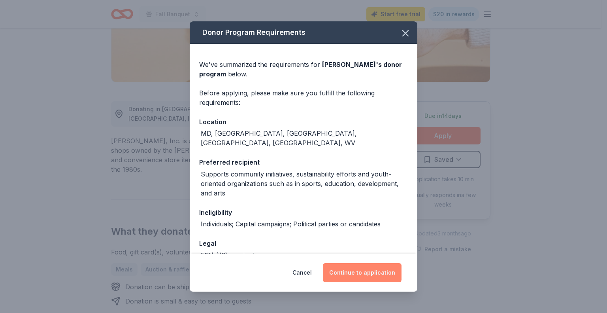
click at [354, 275] on button "Continue to application" at bounding box center [362, 272] width 79 height 19
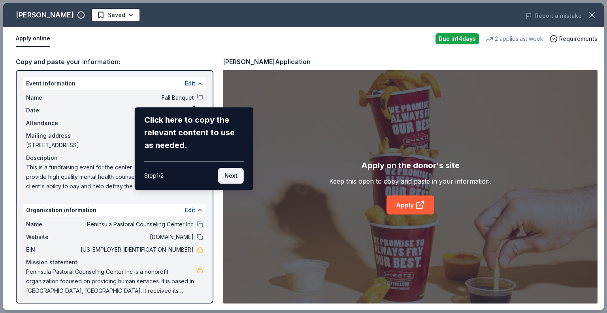
click at [232, 176] on button "Next" at bounding box center [231, 176] width 26 height 16
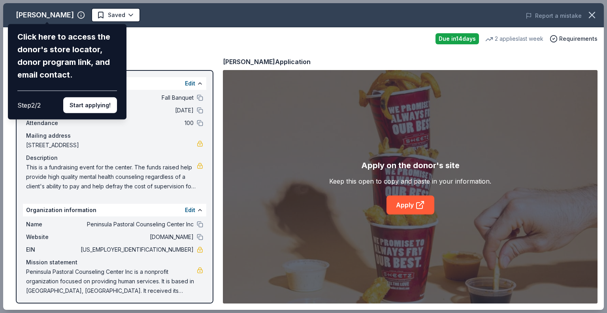
click at [46, 13] on div "Sheetz Click here to access the donor's store locator, donor program link, and …" at bounding box center [303, 156] width 601 height 306
click at [87, 104] on button "Start applying!" at bounding box center [90, 105] width 54 height 16
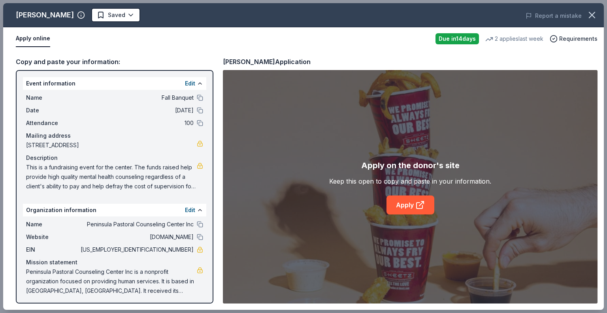
click at [44, 12] on div "Sheetz Saved Report a mistake Apply online Due in 14 days 2 applies last week R…" at bounding box center [303, 156] width 601 height 306
click at [139, 172] on span "This is a fundraising event for the center. The funds raised help provide high …" at bounding box center [111, 176] width 171 height 28
click at [185, 82] on button "Edit" at bounding box center [190, 83] width 10 height 9
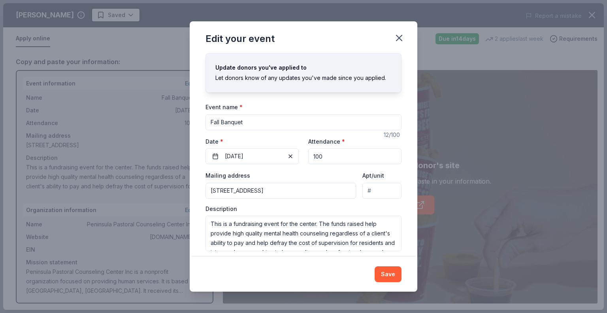
scroll to position [21, 0]
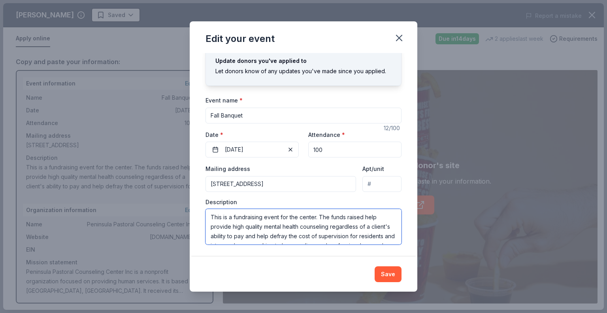
drag, startPoint x: 211, startPoint y: 216, endPoint x: 219, endPoint y: 212, distance: 8.1
click at [213, 215] on textarea "This is a fundraising event for the center. The funds raised help provide high …" at bounding box center [304, 227] width 196 height 36
click at [325, 216] on textarea "Peninsula Pastoral Counseling Center is a Nonprofit his is a fundraising event …" at bounding box center [304, 227] width 196 height 36
click at [345, 217] on textarea "Peninsula Pastoral Counseling Center is a nonprofit his is a fundraising event …" at bounding box center [304, 227] width 196 height 36
paste textarea "organization that offers professional counseling and consultation in a faith co…"
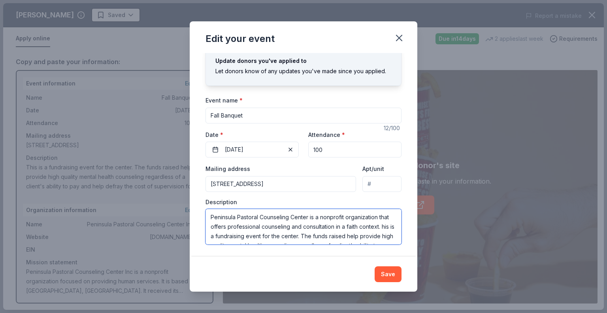
drag, startPoint x: 345, startPoint y: 226, endPoint x: 347, endPoint y: 223, distance: 4.1
click at [346, 225] on textarea "Peninsula Pastoral Counseling Center is a nonprofit organization that offers pr…" at bounding box center [304, 227] width 196 height 36
click at [349, 224] on textarea "Peninsula Pastoral Counseling Center is a nonprofit organization that offers pr…" at bounding box center [304, 227] width 196 height 36
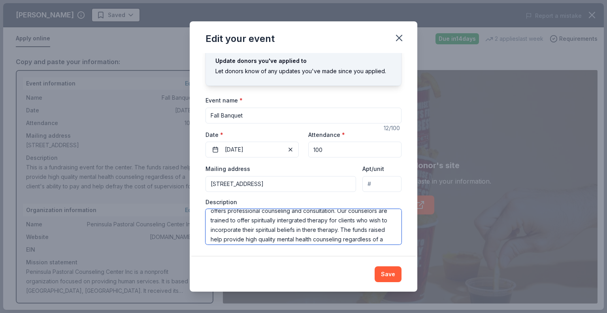
click at [364, 228] on textarea "Peninsula Pastoral Counseling Center is a nonprofit organization that offers pr…" at bounding box center [304, 227] width 196 height 36
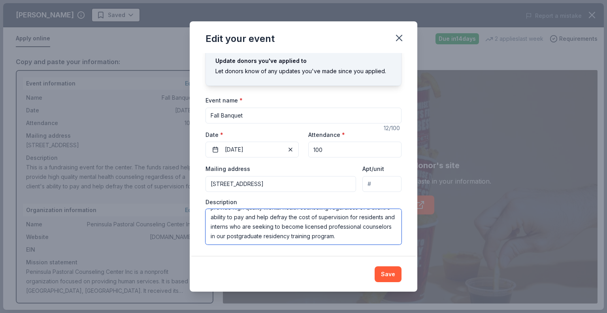
scroll to position [57, 0]
type textarea "Peninsula Pastoral Counseling Center is a nonprofit organization that offers pr…"
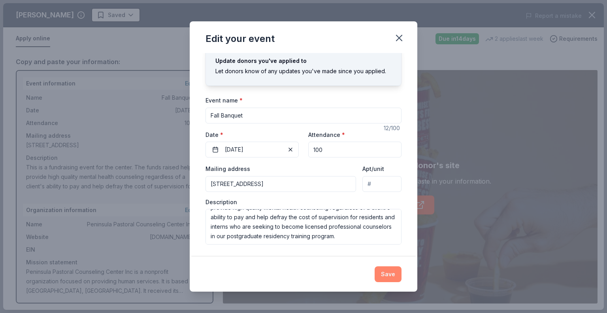
click at [386, 274] on button "Save" at bounding box center [388, 274] width 27 height 16
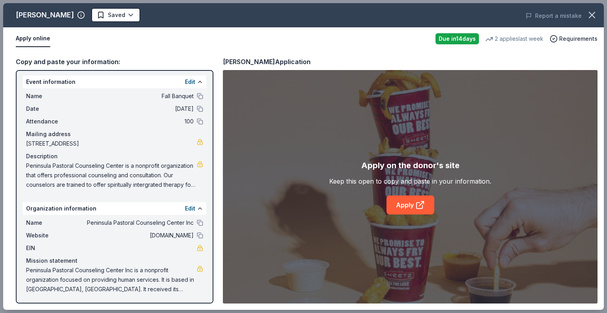
scroll to position [2, 0]
click at [404, 204] on link "Apply" at bounding box center [411, 204] width 48 height 19
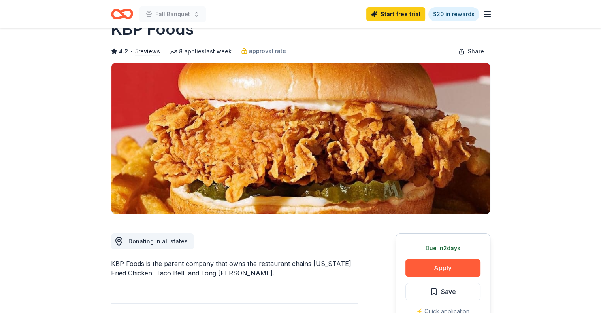
scroll to position [119, 0]
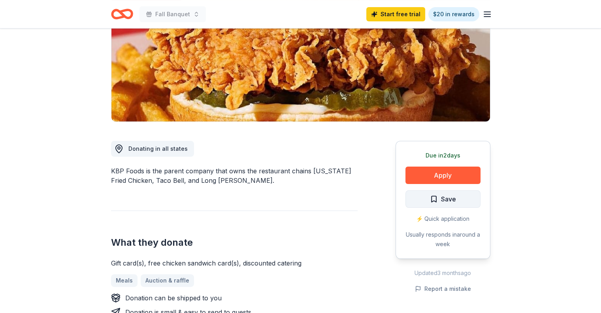
click at [448, 199] on span "Save" at bounding box center [448, 199] width 15 height 10
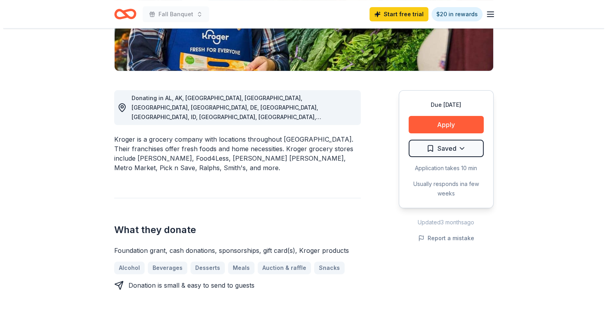
scroll to position [198, 0]
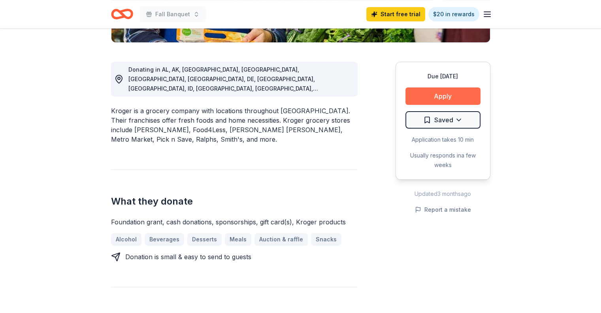
click at [455, 94] on button "Apply" at bounding box center [443, 95] width 75 height 17
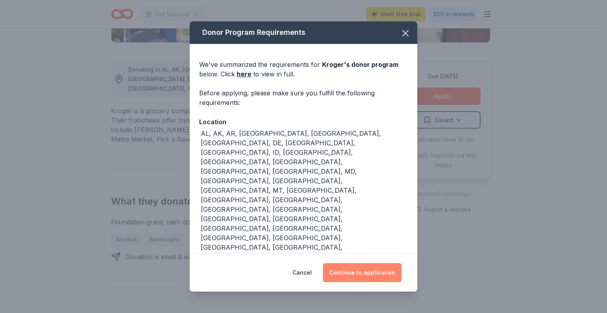
click at [357, 271] on button "Continue to application" at bounding box center [362, 272] width 79 height 19
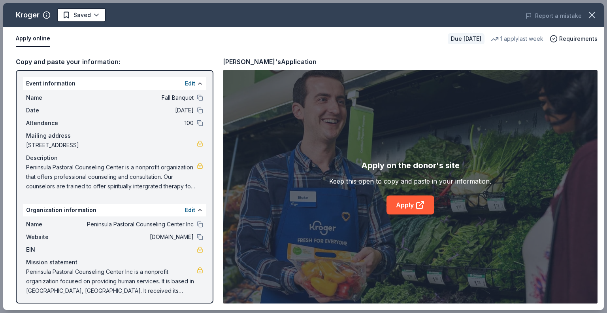
scroll to position [2, 0]
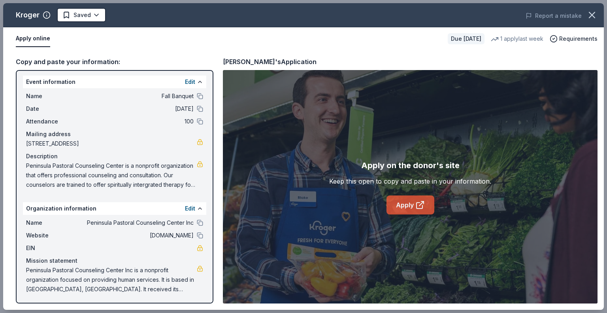
click at [409, 205] on link "Apply" at bounding box center [411, 204] width 48 height 19
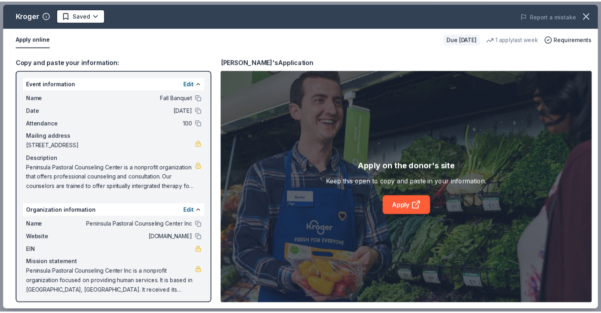
scroll to position [0, 0]
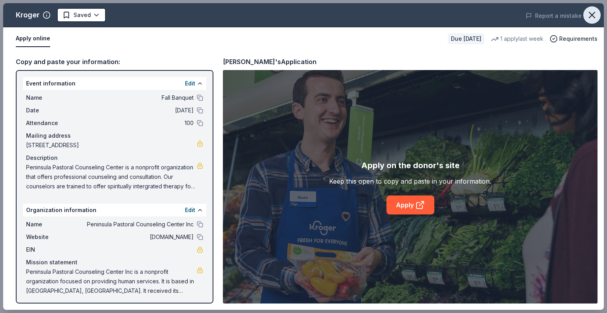
click at [590, 14] on icon "button" at bounding box center [592, 14] width 11 height 11
